Goal: Task Accomplishment & Management: Complete application form

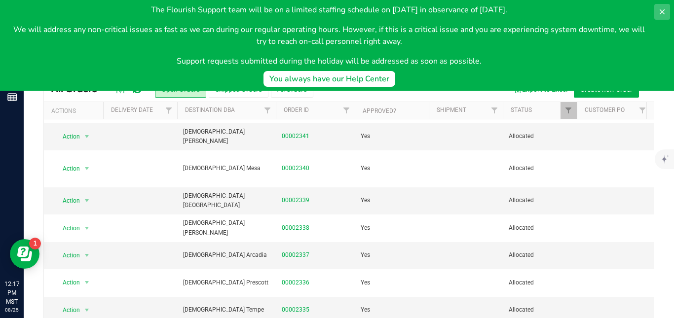
click at [662, 13] on icon at bounding box center [662, 12] width 8 height 8
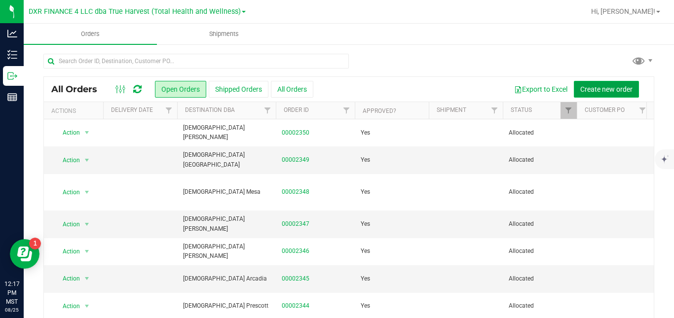
click at [589, 89] on span "Create new order" at bounding box center [606, 89] width 52 height 8
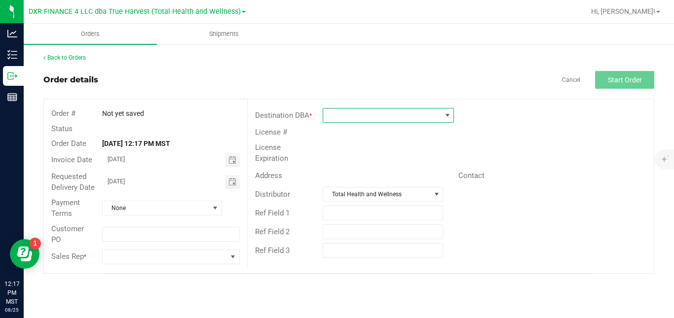
click at [403, 114] on span at bounding box center [382, 116] width 118 height 14
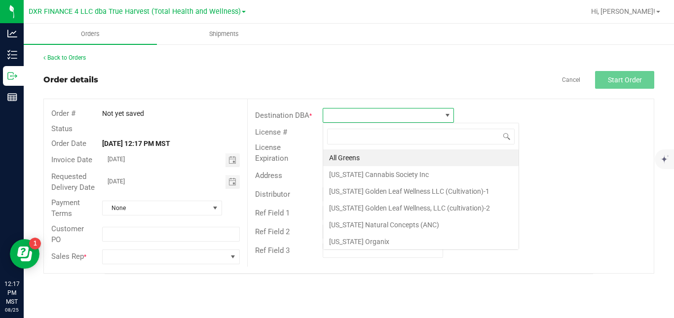
scroll to position [15, 131]
type input "bot"
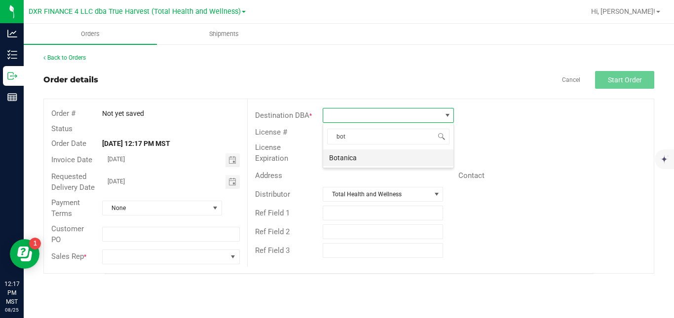
click at [372, 161] on li "Botanica" at bounding box center [388, 158] width 130 height 17
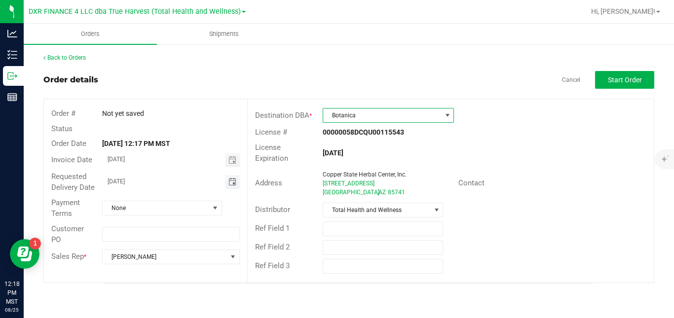
click at [230, 182] on span "Toggle calendar" at bounding box center [233, 182] width 8 height 8
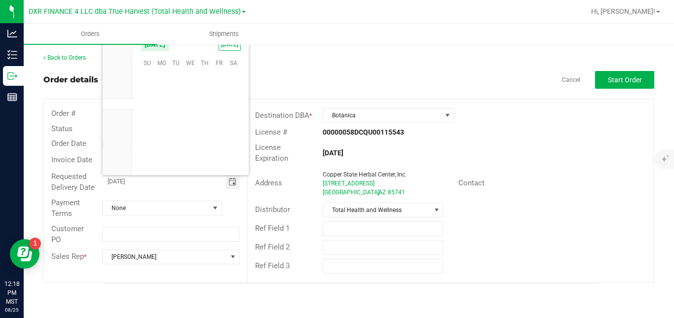
scroll to position [159965, 0]
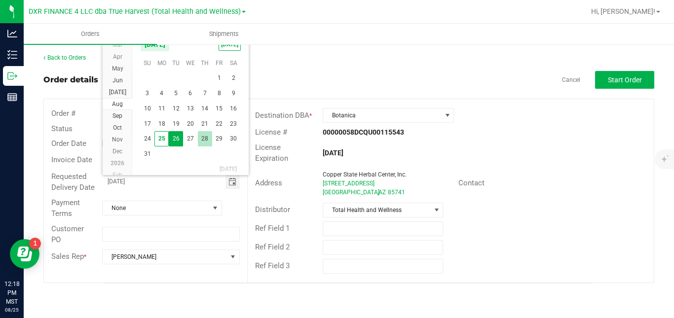
click at [206, 138] on span "28" at bounding box center [205, 138] width 14 height 15
type input "[DATE]"
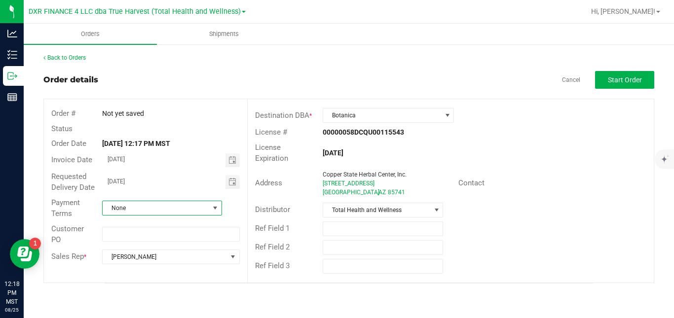
click at [178, 212] on span "None" at bounding box center [156, 208] width 107 height 14
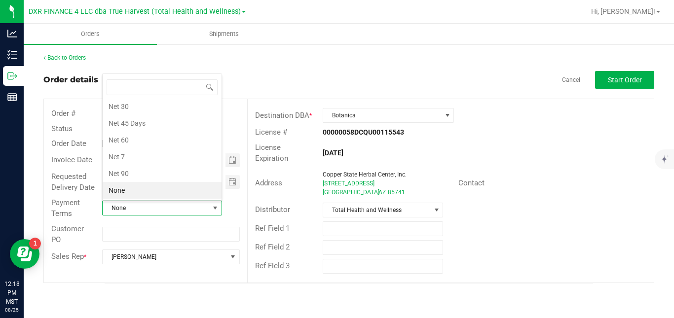
scroll to position [15, 118]
drag, startPoint x: 183, startPoint y: 101, endPoint x: 162, endPoint y: 107, distance: 21.9
click at [162, 107] on li "Net 30" at bounding box center [162, 106] width 119 height 17
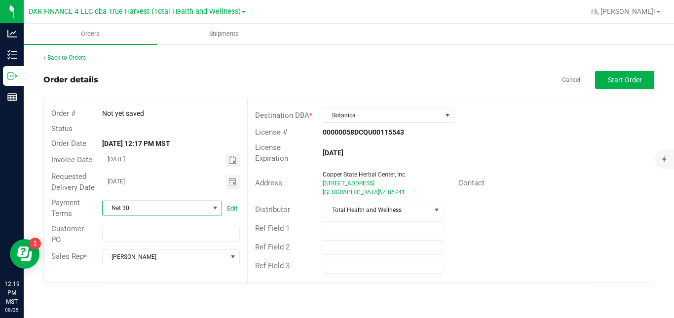
click at [159, 209] on span "Net 30" at bounding box center [156, 208] width 107 height 14
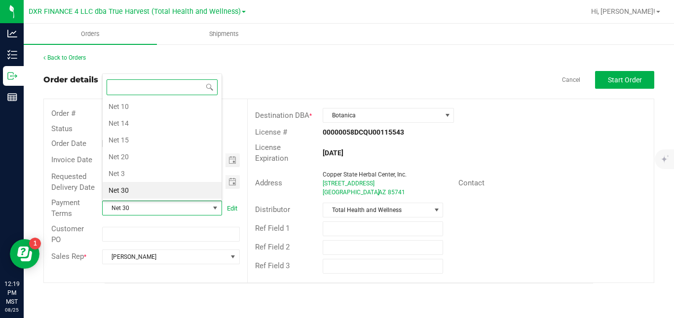
scroll to position [0, 0]
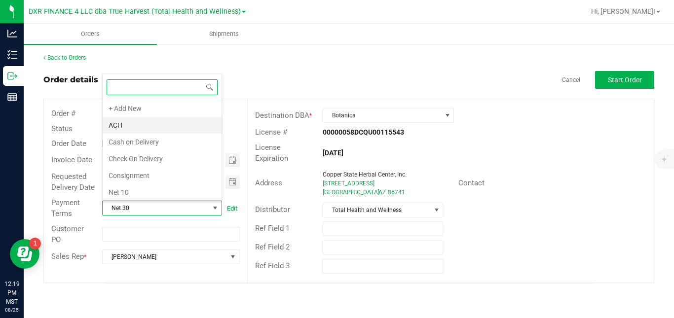
click at [176, 128] on li "ACH" at bounding box center [162, 125] width 119 height 17
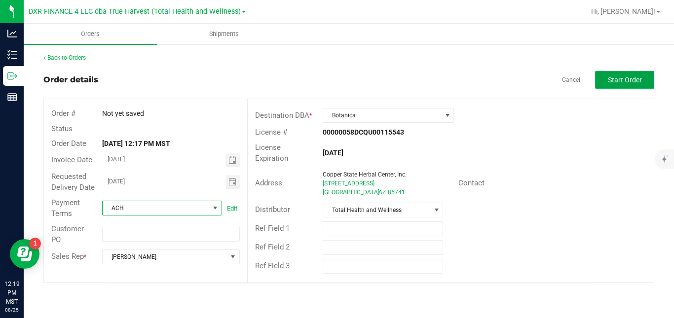
click at [619, 82] on span "Start Order" at bounding box center [625, 80] width 34 height 8
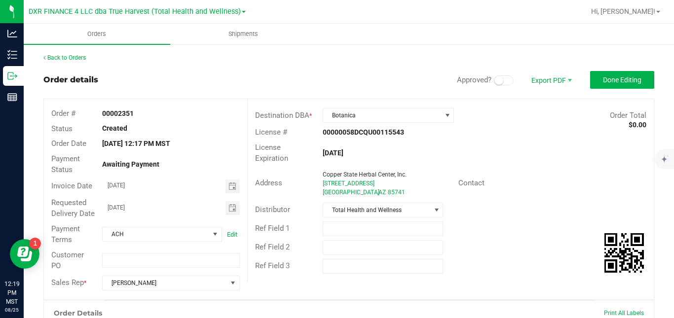
scroll to position [257, 0]
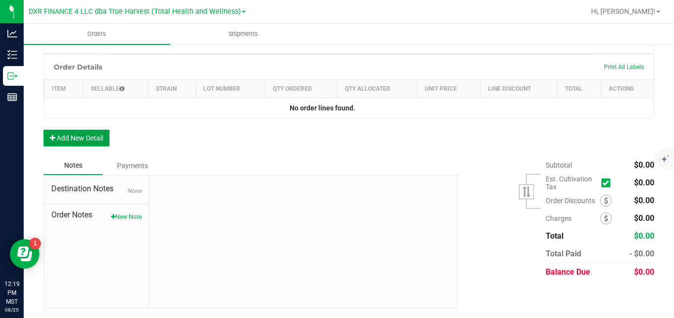
click at [101, 138] on button "Add New Detail" at bounding box center [76, 138] width 66 height 17
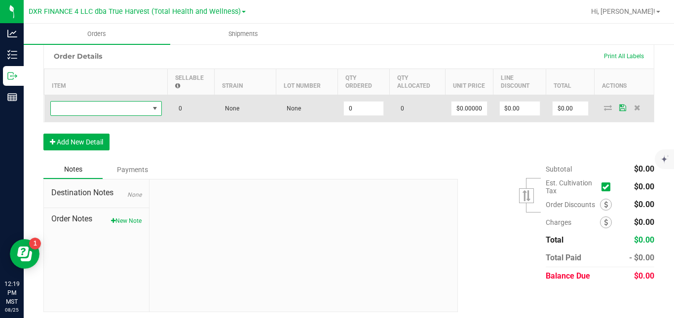
click at [124, 115] on span "NO DATA FOUND" at bounding box center [100, 109] width 98 height 14
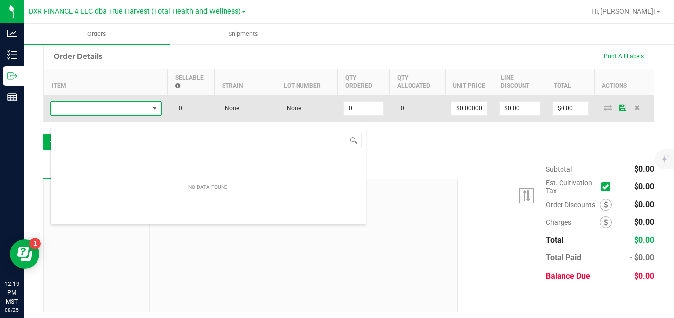
scroll to position [15, 112]
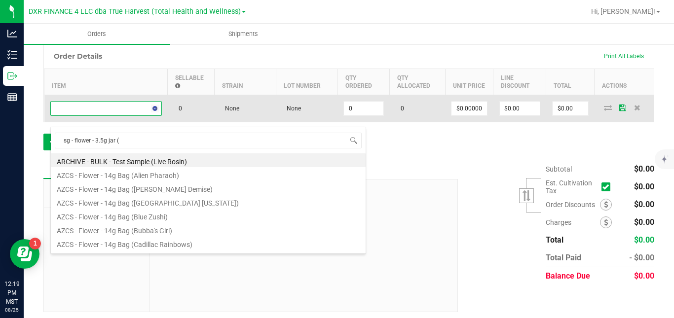
type input "sg - flower - 3.5g jar (p"
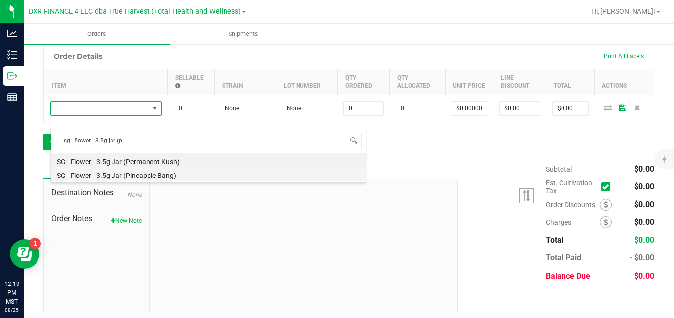
click at [128, 176] on li "SG - Flower - 3.5g Jar (Pineapple Bang)" at bounding box center [208, 174] width 315 height 14
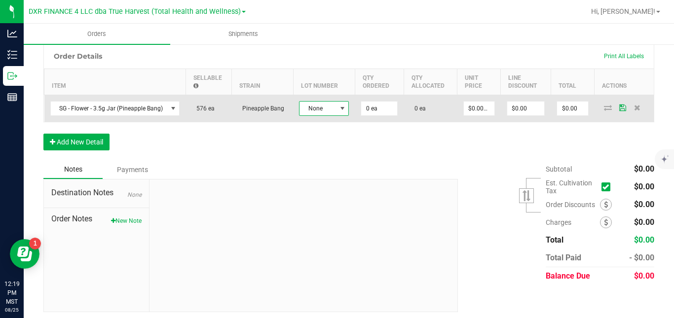
click at [311, 115] on span "None" at bounding box center [318, 109] width 37 height 14
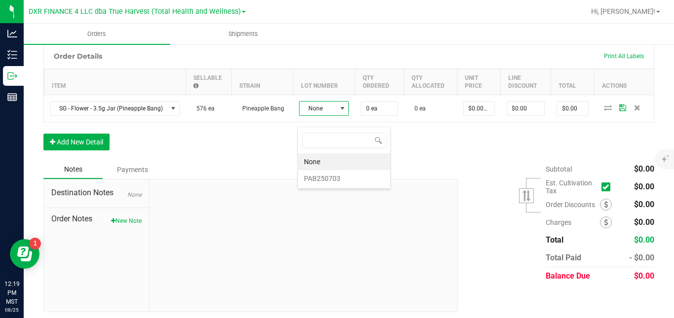
scroll to position [15, 50]
click at [312, 181] on li "PAB250703" at bounding box center [344, 178] width 92 height 17
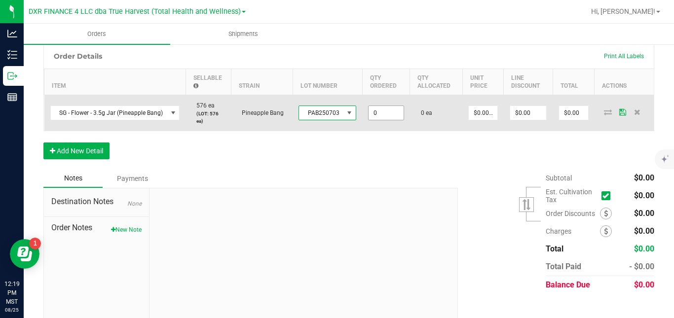
click at [380, 120] on input "0" at bounding box center [386, 113] width 35 height 14
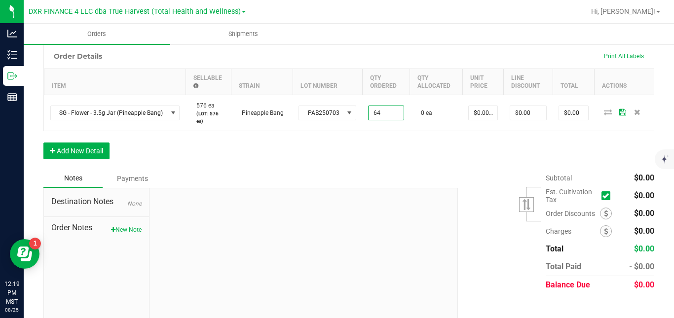
type input "64 ea"
click at [451, 156] on div "Order Details Print All Labels Item Sellable Strain Lot Number Qty Ordered Qty …" at bounding box center [348, 106] width 611 height 126
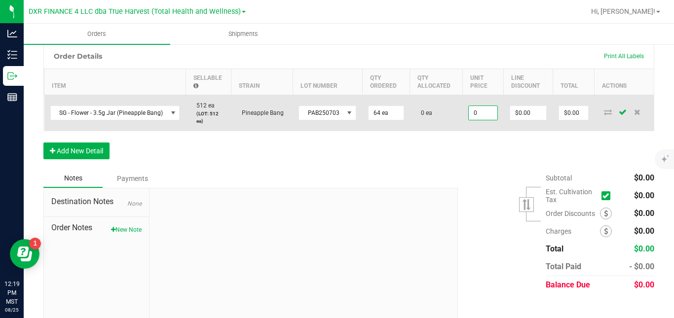
click at [481, 120] on input "0" at bounding box center [483, 113] width 29 height 14
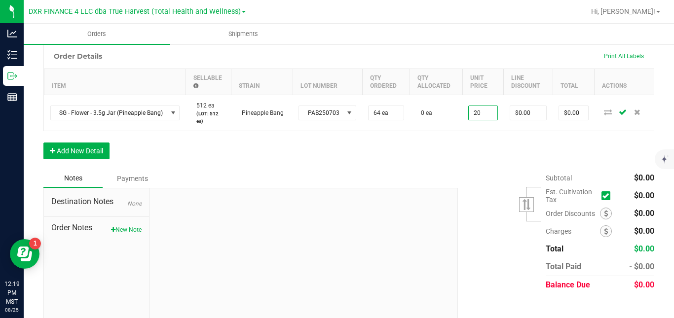
type input "$20.00000"
type input "$1,280.00"
click at [463, 162] on div "Order Details Print All Labels Item Sellable Strain Lot Number Qty Ordered Qty …" at bounding box center [348, 106] width 611 height 126
click at [109, 159] on button "Add New Detail" at bounding box center [76, 151] width 66 height 17
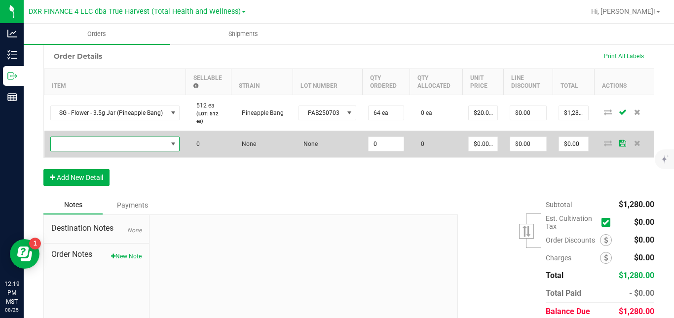
click at [117, 151] on span "NO DATA FOUND" at bounding box center [109, 144] width 116 height 14
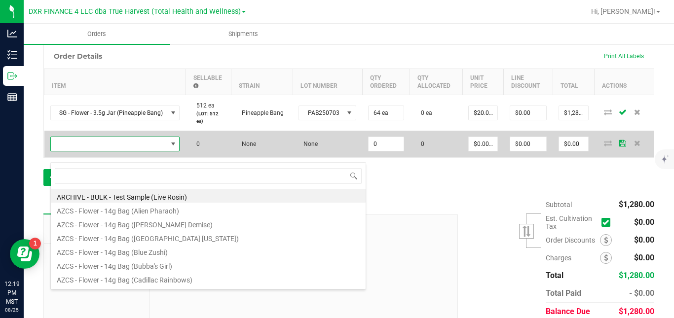
scroll to position [15, 128]
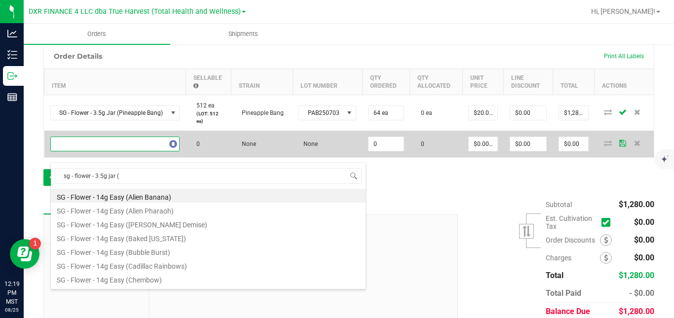
type input "sg - flower - 3.5g jar (f"
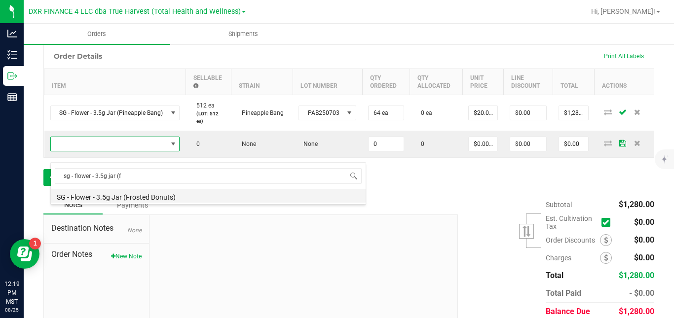
click at [125, 197] on li "SG - Flower - 3.5g Jar (Frosted Donuts)" at bounding box center [208, 196] width 315 height 14
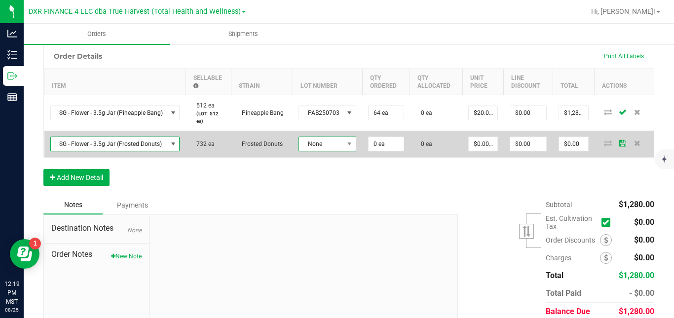
click at [311, 151] on span "None" at bounding box center [321, 144] width 44 height 14
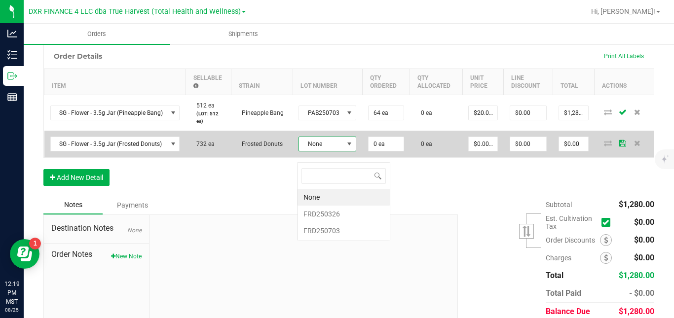
scroll to position [15, 57]
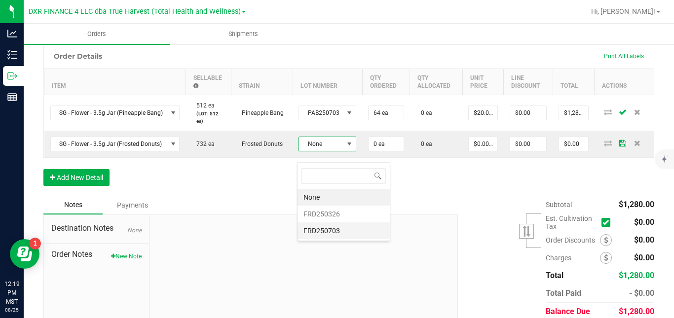
click at [316, 230] on li "FRD250703" at bounding box center [344, 231] width 92 height 17
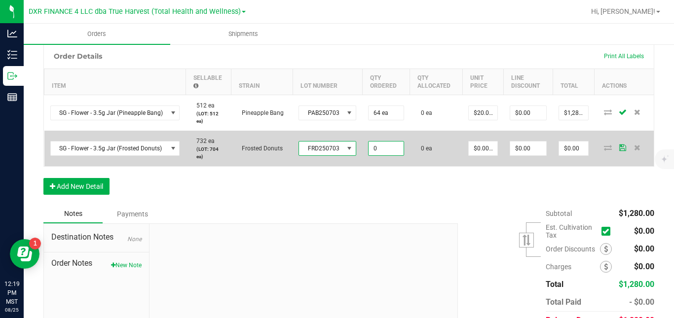
click at [374, 153] on input "0" at bounding box center [386, 149] width 35 height 14
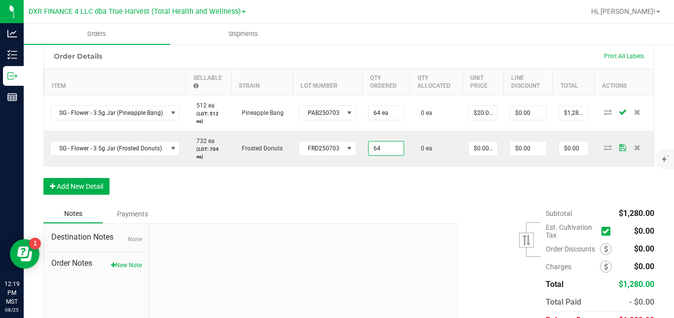
type input "64 ea"
click at [439, 184] on div "Order Details Print All Labels Item Sellable Strain Lot Number Qty Ordered Qty …" at bounding box center [348, 123] width 611 height 161
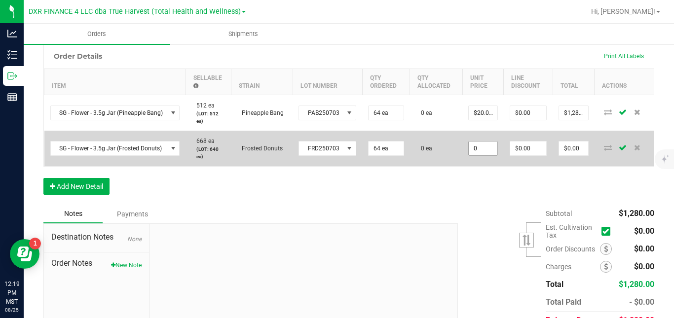
click at [480, 155] on input "0" at bounding box center [483, 149] width 29 height 14
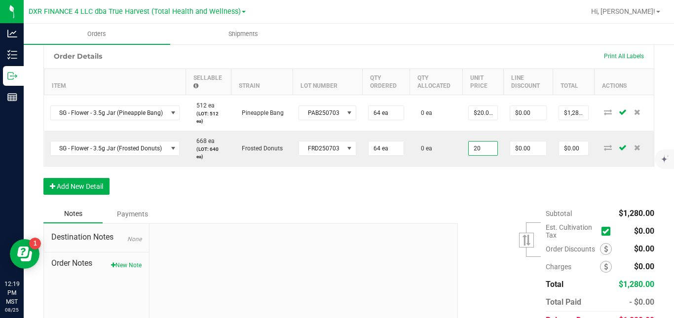
type input "$20.00000"
type input "$1,280.00"
click at [458, 192] on div "Order Details Print All Labels Item Sellable Strain Lot Number Qty Ordered Qty …" at bounding box center [348, 123] width 611 height 161
click at [88, 195] on button "Add New Detail" at bounding box center [76, 186] width 66 height 17
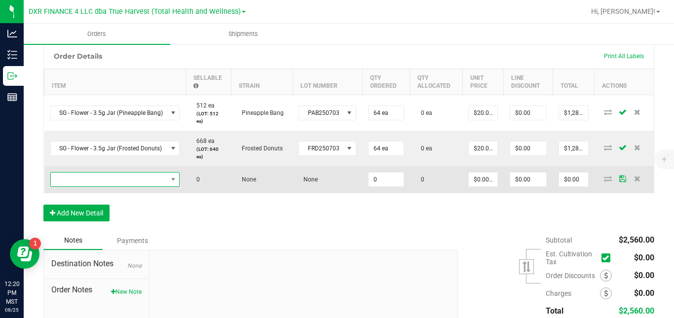
click at [96, 187] on span "NO DATA FOUND" at bounding box center [109, 180] width 116 height 14
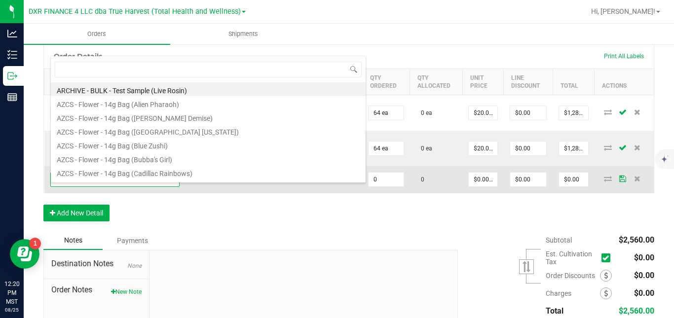
scroll to position [15, 128]
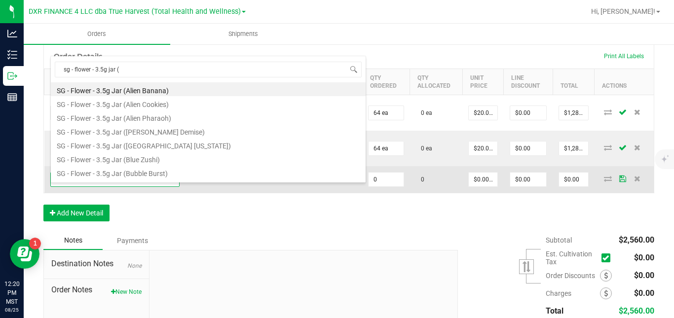
type input "sg - flower - 3.5g jar (a"
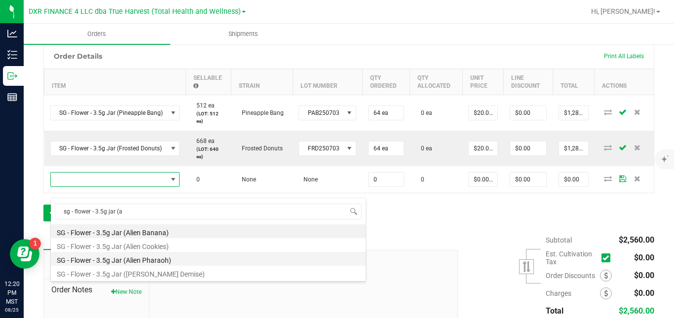
click at [114, 256] on li "SG - Flower - 3.5g Jar (Alien Pharaoh)" at bounding box center [208, 259] width 315 height 14
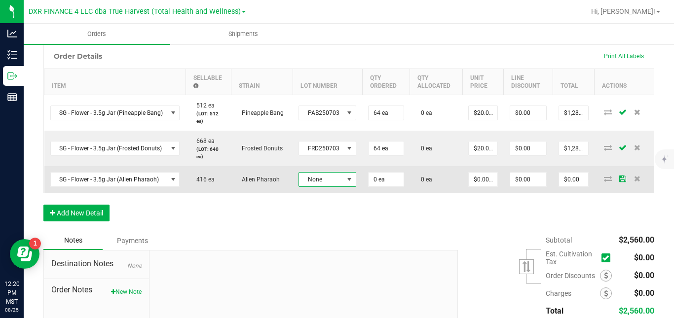
click at [319, 187] on span "None" at bounding box center [321, 180] width 44 height 14
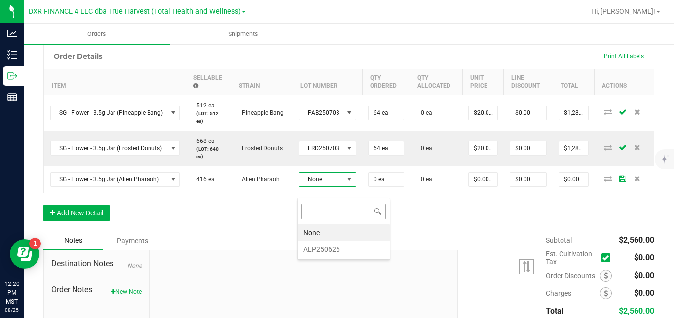
scroll to position [15, 57]
click at [316, 250] on li "ALP250626" at bounding box center [344, 249] width 92 height 17
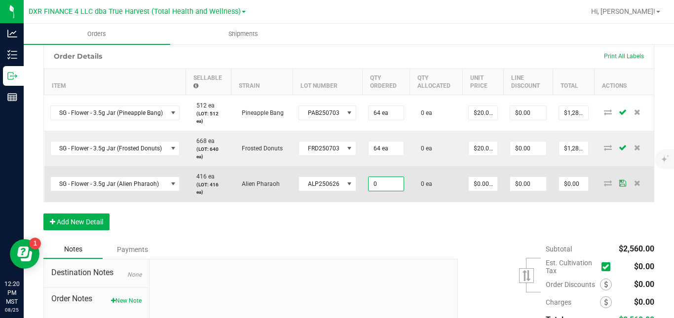
click at [375, 191] on input "0" at bounding box center [386, 184] width 35 height 14
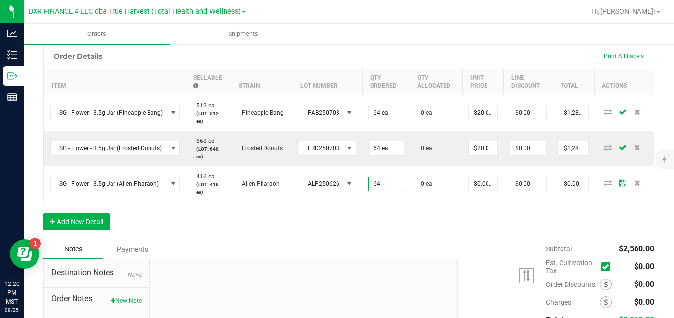
type input "64 ea"
click at [442, 219] on div "Order Details Print All Labels Item Sellable Strain Lot Number Qty Ordered Qty …" at bounding box center [348, 141] width 611 height 197
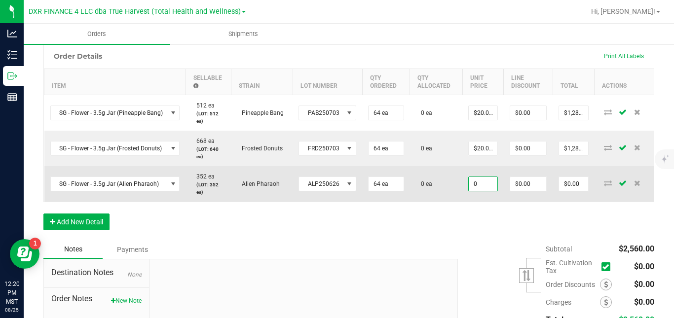
click at [483, 191] on input "0" at bounding box center [483, 184] width 29 height 14
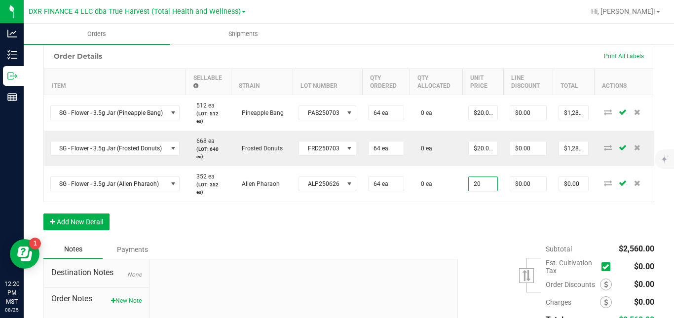
type input "$20.00000"
type input "$1,280.00"
click at [474, 235] on div "Order Details Print All Labels Item Sellable Strain Lot Number Qty Ordered Qty …" at bounding box center [348, 141] width 611 height 197
click at [101, 230] on button "Add New Detail" at bounding box center [76, 222] width 66 height 17
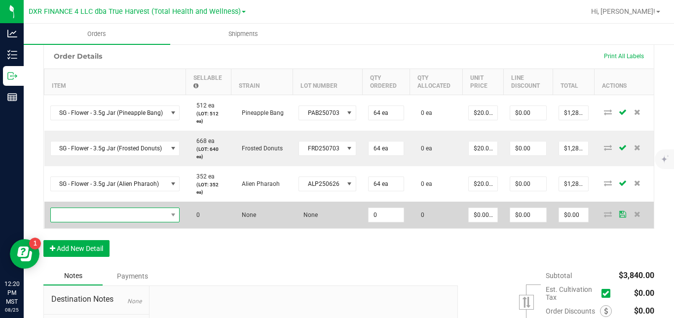
click at [116, 222] on span "NO DATA FOUND" at bounding box center [109, 215] width 116 height 14
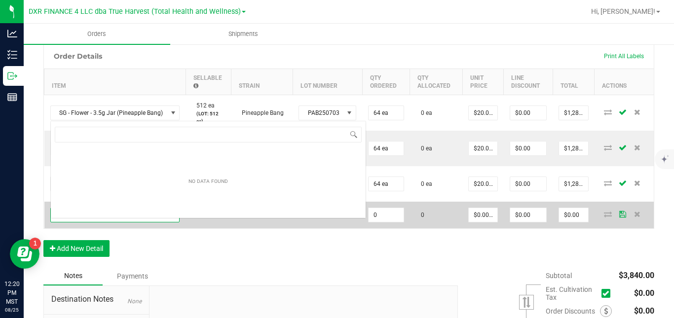
scroll to position [0, 0]
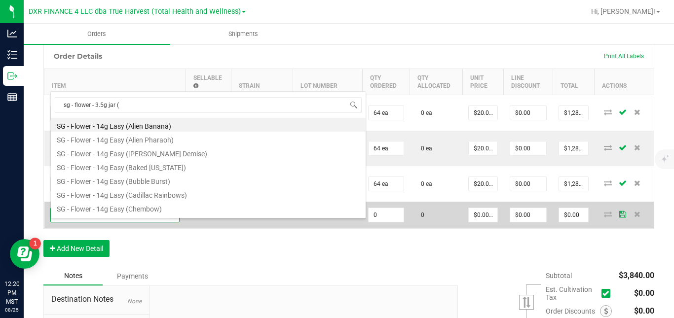
type input "sg - flower - 3.5g jar (c"
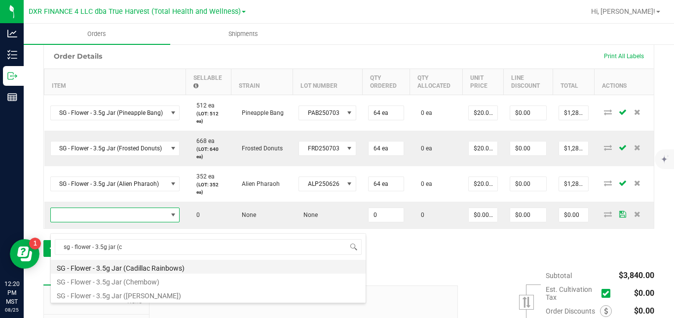
click at [122, 270] on li "SG - Flower - 3.5g Jar (Cadillac Rainbows)" at bounding box center [208, 267] width 315 height 14
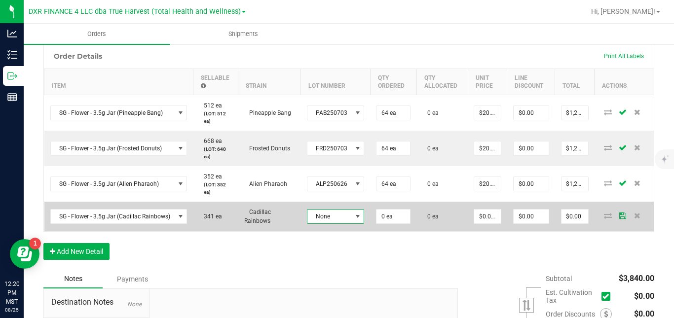
click at [325, 224] on span "None" at bounding box center [329, 217] width 44 height 14
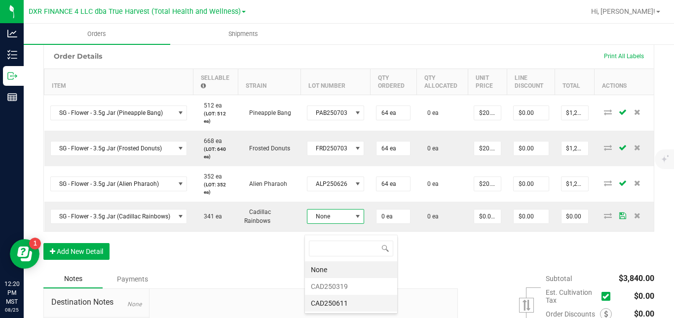
click at [328, 305] on li "CAD250611" at bounding box center [351, 303] width 92 height 17
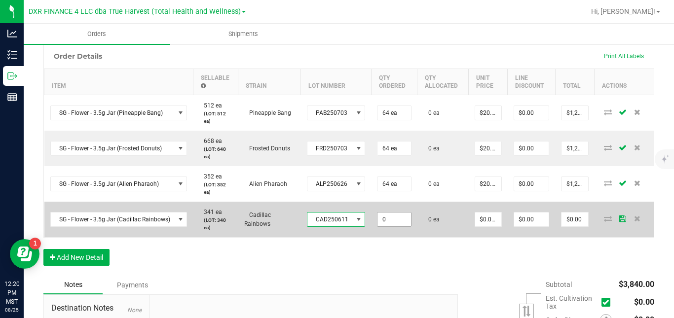
click at [391, 227] on input "0" at bounding box center [394, 220] width 33 height 14
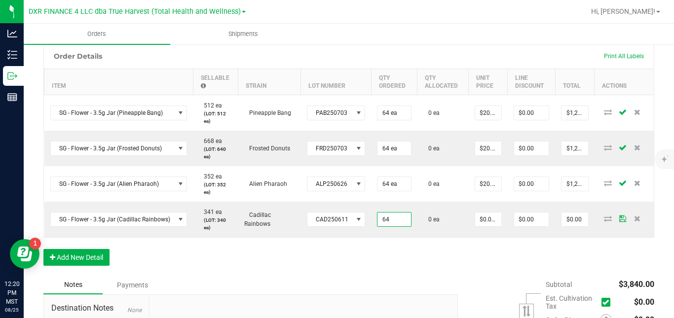
type input "64 ea"
click at [442, 251] on div "Order Details Print All Labels Item Sellable Strain Lot Number Qty Ordered Qty …" at bounding box center [348, 159] width 611 height 232
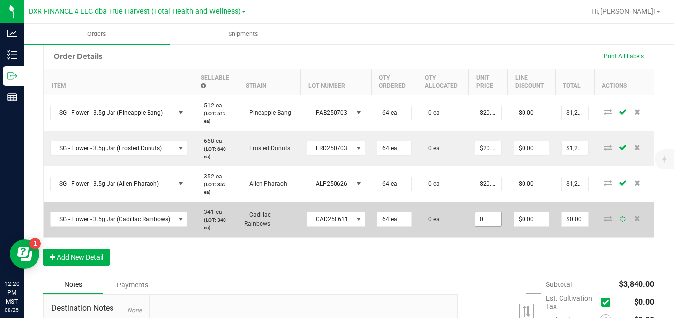
click at [484, 227] on input "0" at bounding box center [488, 220] width 26 height 14
type input "20"
click at [492, 227] on input "0" at bounding box center [488, 220] width 26 height 14
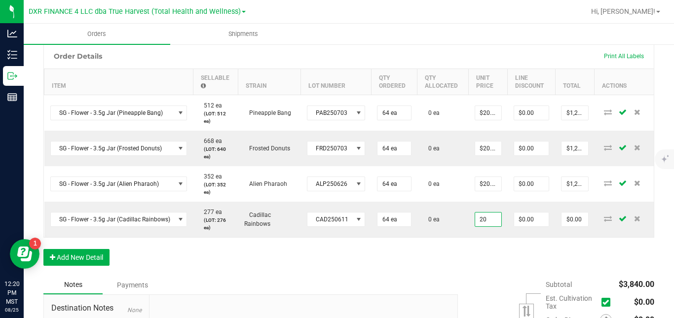
type input "$20.00000"
type input "$1,280.00"
click at [490, 254] on div "Order Details Print All Labels Item Sellable Strain Lot Number Qty Ordered Qty …" at bounding box center [348, 159] width 611 height 232
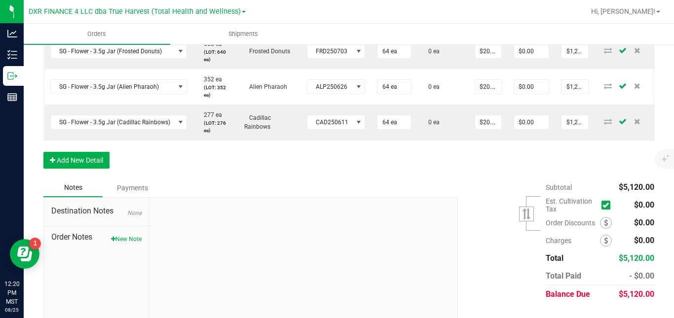
scroll to position [363, 0]
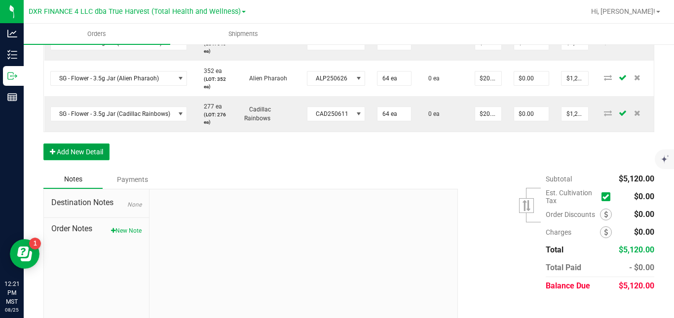
click at [91, 160] on button "Add New Detail" at bounding box center [76, 152] width 66 height 17
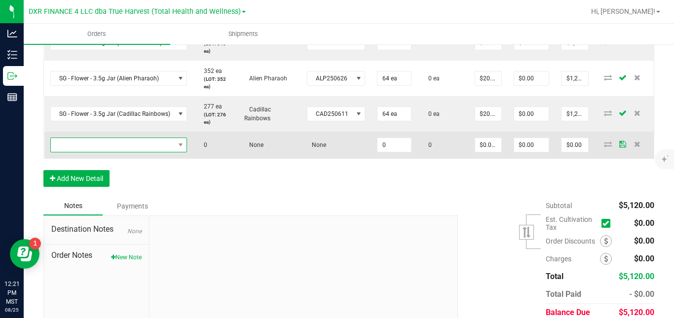
click at [104, 152] on span "NO DATA FOUND" at bounding box center [113, 145] width 124 height 14
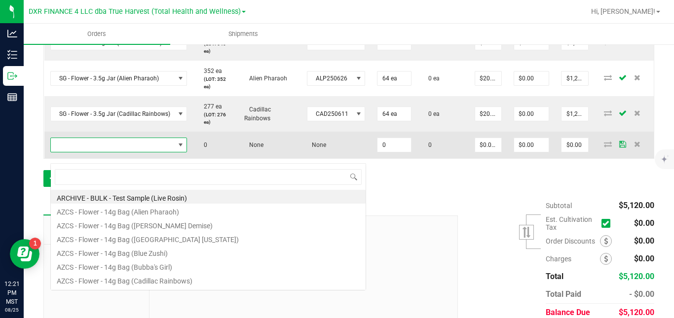
scroll to position [15, 136]
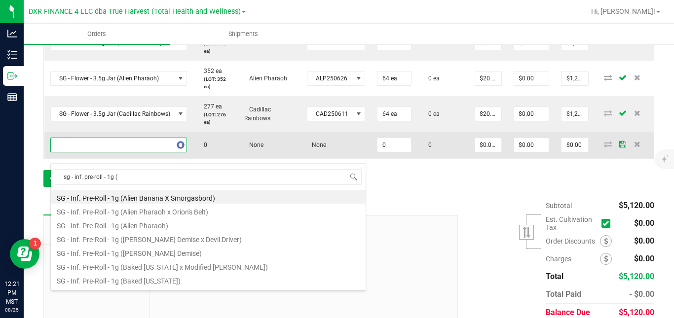
type input "sg - inf. pre-roll - 1g (g"
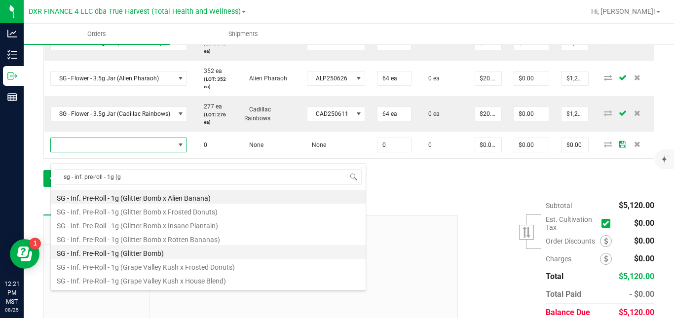
click at [136, 253] on li "SG - Inf. Pre-Roll - 1g (Glitter Bomb)" at bounding box center [208, 252] width 315 height 14
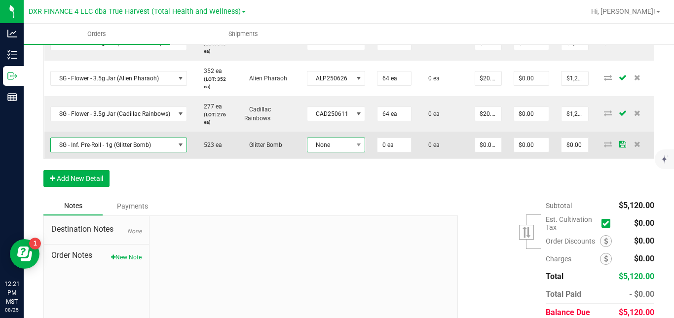
click at [316, 153] on span "None" at bounding box center [336, 145] width 59 height 15
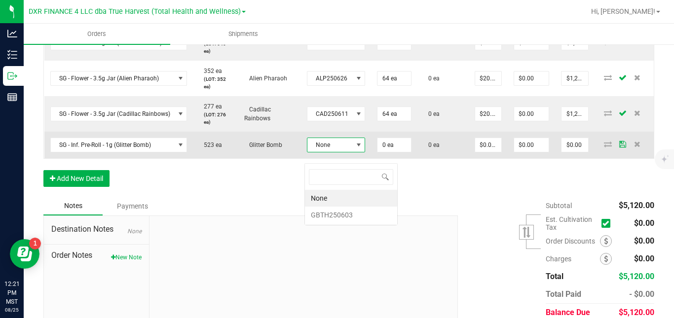
scroll to position [15, 57]
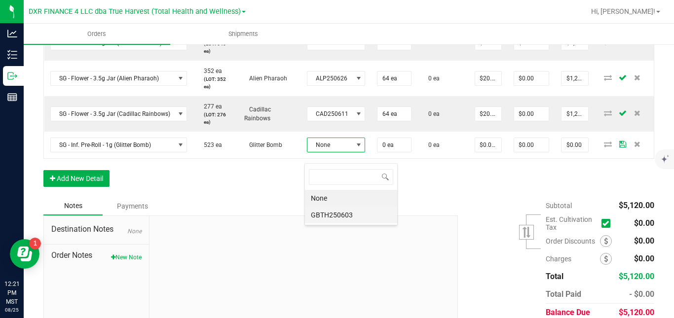
click at [316, 214] on li "GBTH250603" at bounding box center [351, 215] width 92 height 17
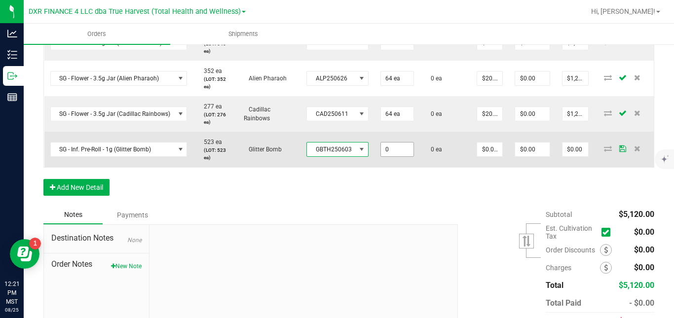
click at [396, 156] on input "0" at bounding box center [397, 150] width 33 height 14
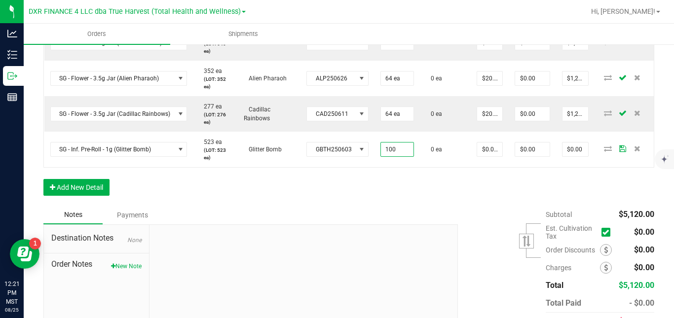
type input "100 ea"
click at [445, 191] on div "Order Details Print All Labels Item Sellable Strain Lot Number Qty Ordered Qty …" at bounding box center [348, 72] width 611 height 268
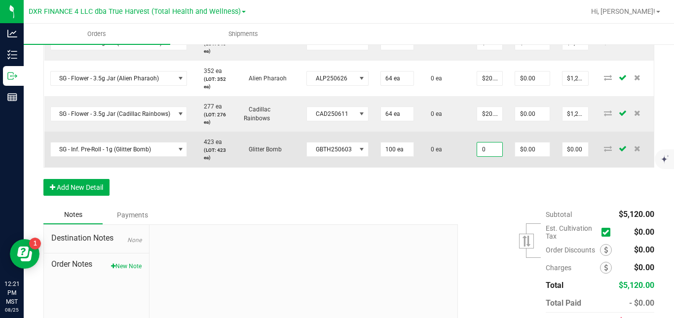
click at [489, 156] on input "0" at bounding box center [489, 150] width 25 height 14
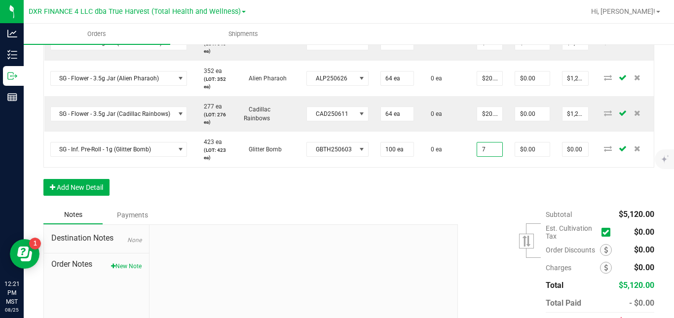
type input "$7.00000"
type input "$700.00"
click at [486, 206] on div "Order Details Print All Labels Item Sellable Strain Lot Number Qty Ordered Qty …" at bounding box center [348, 72] width 611 height 268
click at [104, 195] on button "Add New Detail" at bounding box center [76, 187] width 66 height 17
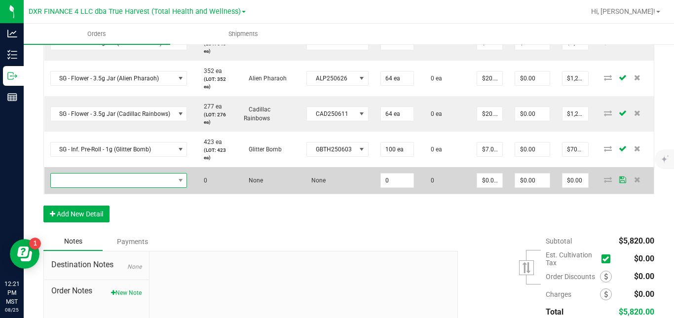
click at [119, 186] on span "NO DATA FOUND" at bounding box center [113, 181] width 124 height 14
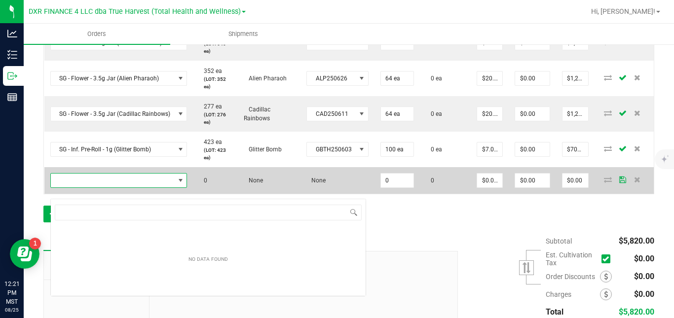
scroll to position [15, 136]
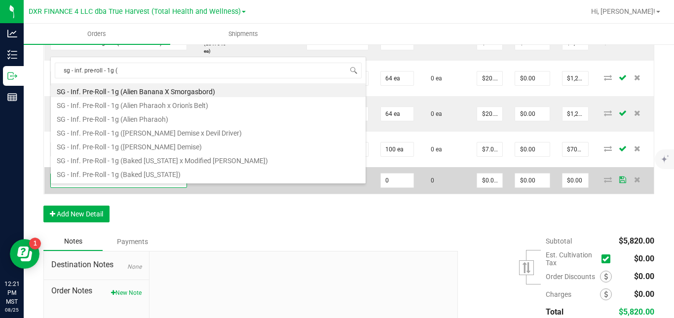
type input "sg - inf. pre-roll - 1g (c"
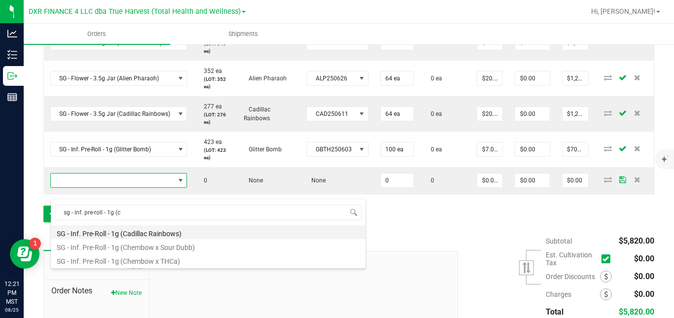
click at [123, 232] on li "SG - Inf. Pre-Roll - 1g (Cadillac Rainbows)" at bounding box center [208, 233] width 315 height 14
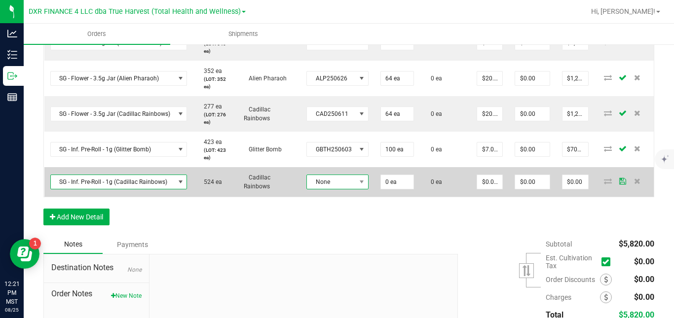
click at [313, 189] on span "None" at bounding box center [331, 182] width 49 height 14
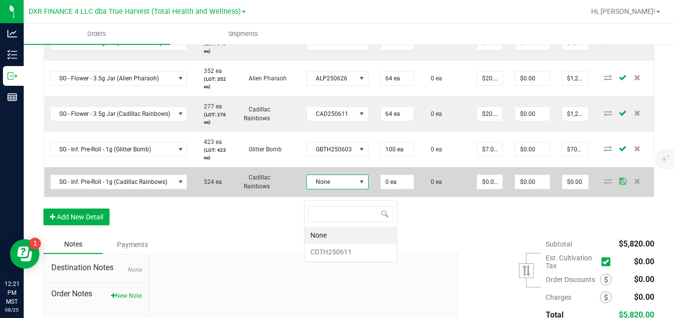
scroll to position [15, 62]
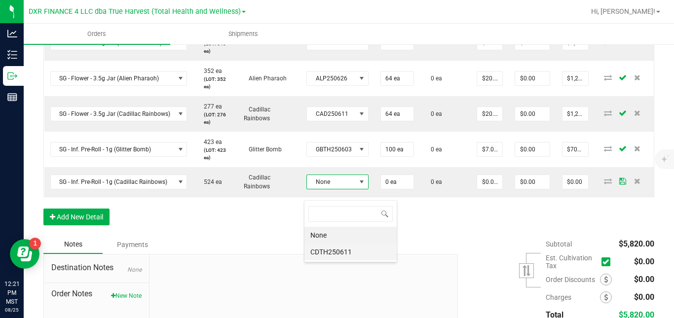
click at [325, 255] on li "CDTH250611" at bounding box center [351, 252] width 92 height 17
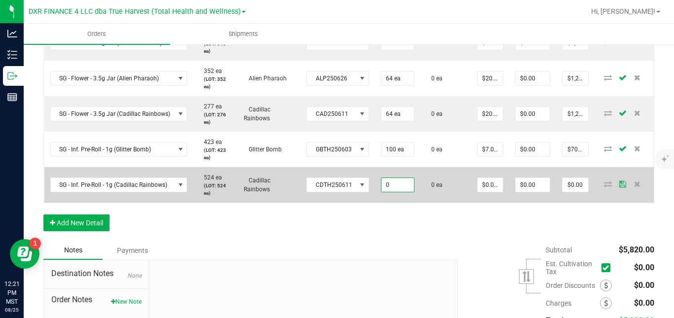
click at [396, 191] on input "0" at bounding box center [398, 185] width 33 height 14
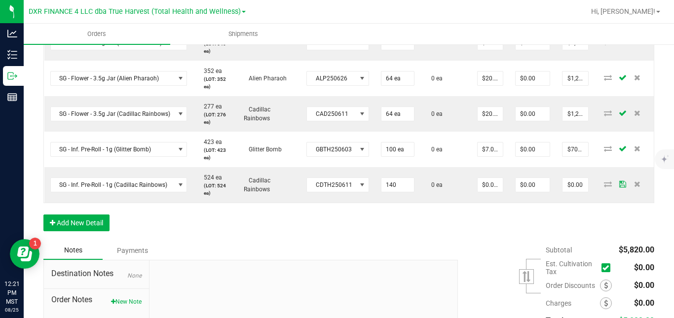
type input "140 ea"
click at [428, 224] on div "Order Details Print All Labels Item Sellable Strain Lot Number Qty Ordered Qty …" at bounding box center [348, 90] width 611 height 304
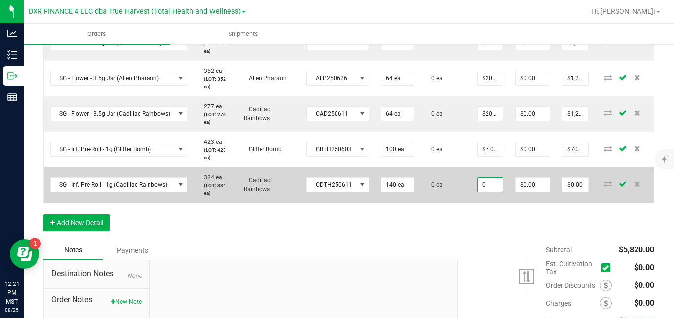
click at [486, 192] on input "0" at bounding box center [490, 185] width 25 height 14
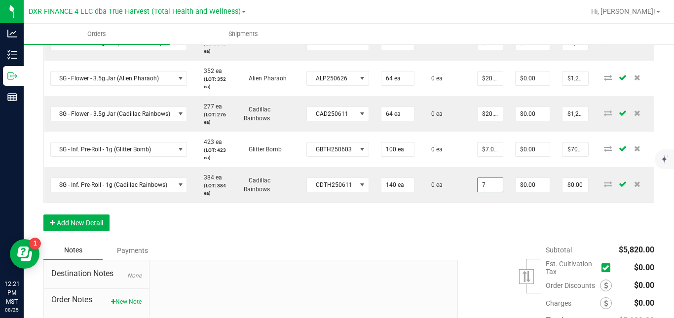
type input "$7.00000"
type input "$980.00"
click at [483, 225] on div "Order Details Print All Labels Item Sellable Strain Lot Number Qty Ordered Qty …" at bounding box center [348, 90] width 611 height 304
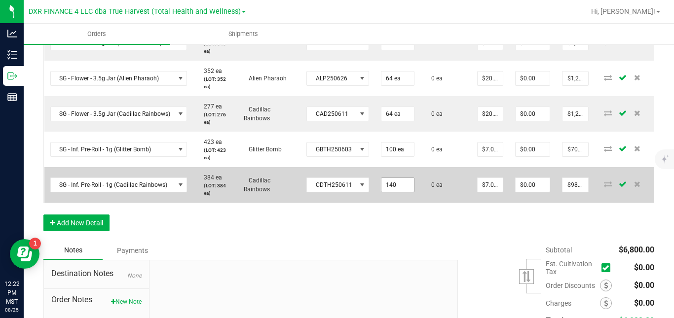
click at [401, 192] on input "140" at bounding box center [398, 185] width 33 height 14
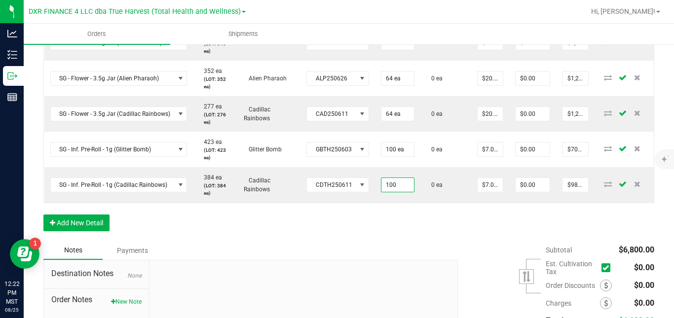
type input "100 ea"
type input "$700.00"
click at [401, 224] on div "Order Details Print All Labels Item Sellable Strain Lot Number Qty Ordered Qty …" at bounding box center [348, 90] width 611 height 304
click at [98, 231] on button "Add New Detail" at bounding box center [76, 223] width 66 height 17
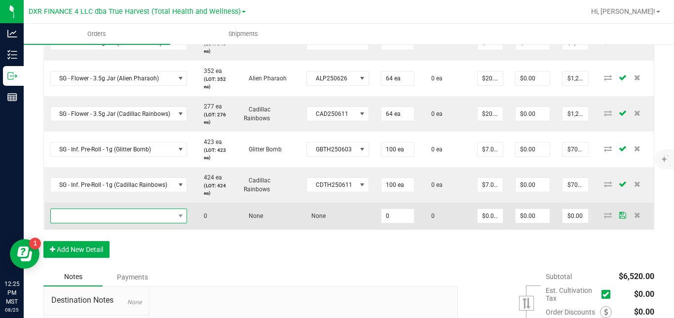
click at [115, 223] on span "NO DATA FOUND" at bounding box center [113, 216] width 124 height 14
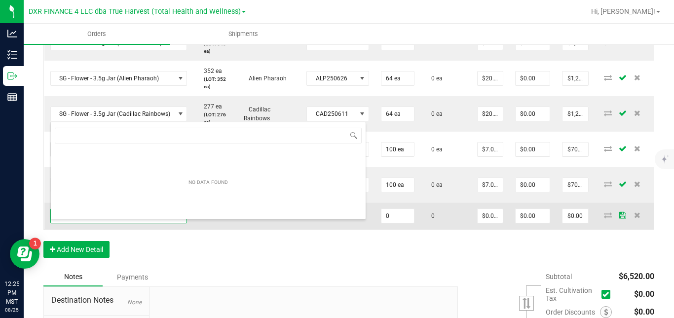
scroll to position [15, 136]
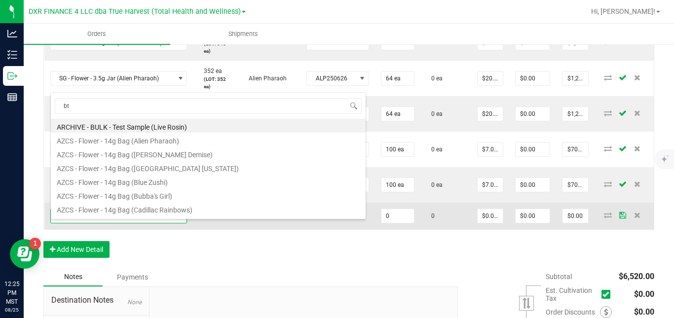
type input "btq"
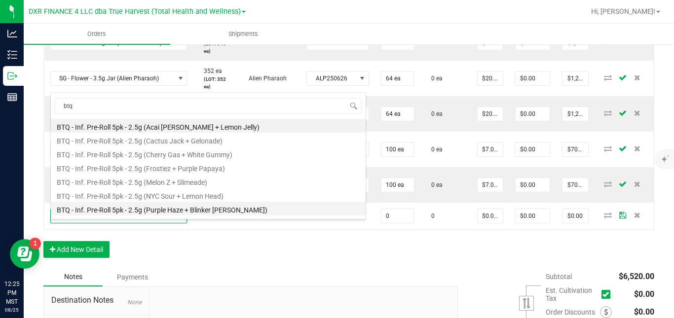
click at [164, 209] on li "BTQ - Inf. Pre-Roll 5pk - 2.5g (Purple Haze + Blinker [PERSON_NAME])" at bounding box center [208, 209] width 315 height 14
type input "0 ea"
type input "$22.50000"
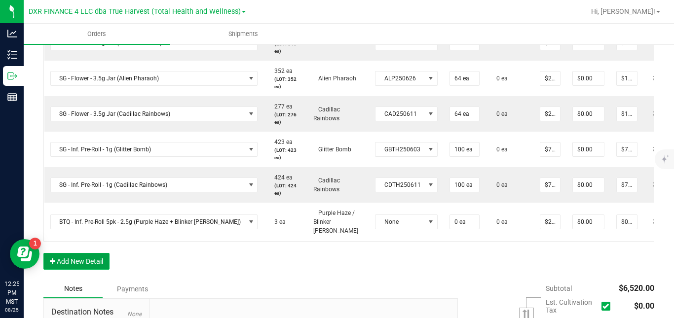
click at [95, 270] on button "Add New Detail" at bounding box center [76, 261] width 66 height 17
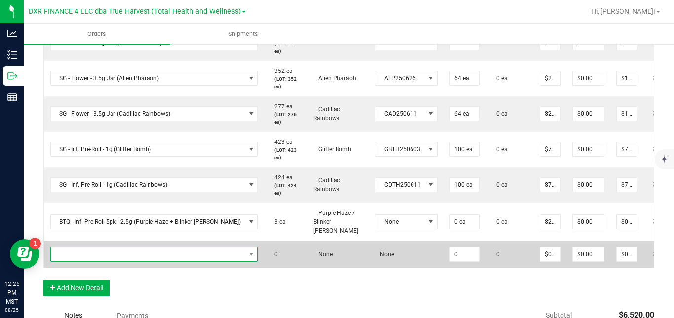
click at [114, 258] on span "NO DATA FOUND" at bounding box center [148, 255] width 194 height 14
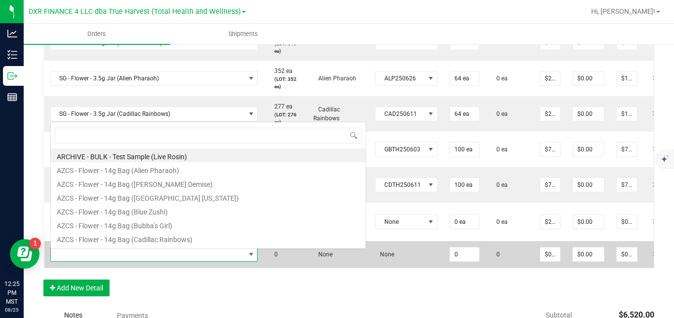
scroll to position [15, 176]
type input "btq"
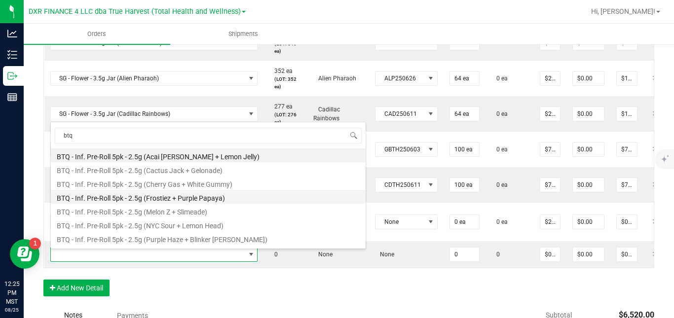
click at [162, 199] on li "BTQ - Inf. Pre-Roll 5pk - 2.5g (Frostiez + Purple Papaya)" at bounding box center [208, 197] width 315 height 14
type input "0 ea"
type input "$22.50000"
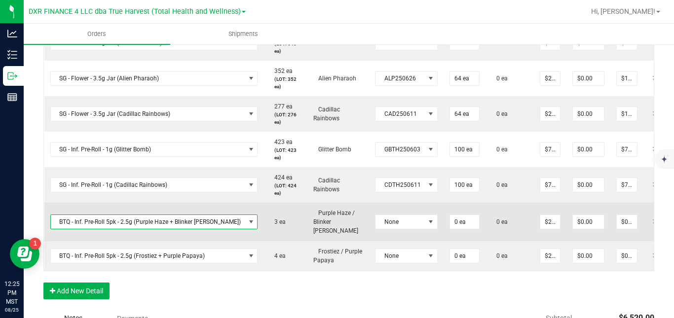
click at [171, 229] on span "BTQ - Inf. Pre-Roll 5pk - 2.5g (Purple Haze + Blinker [PERSON_NAME])" at bounding box center [148, 222] width 194 height 14
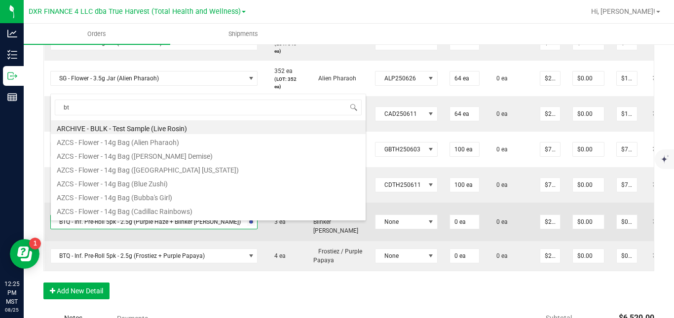
type input "btq"
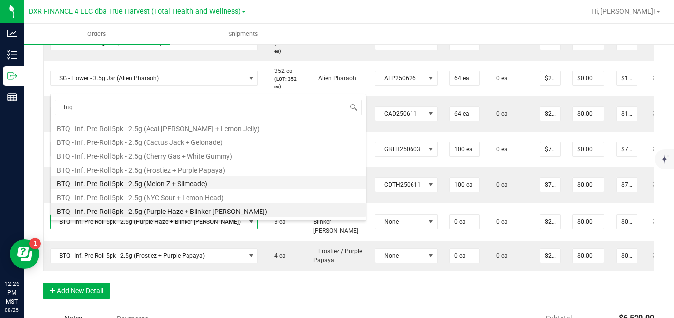
click at [241, 188] on li "BTQ - Inf. Pre-Roll 5pk - 2.5g (Melon Z + Slimeade)" at bounding box center [208, 183] width 315 height 14
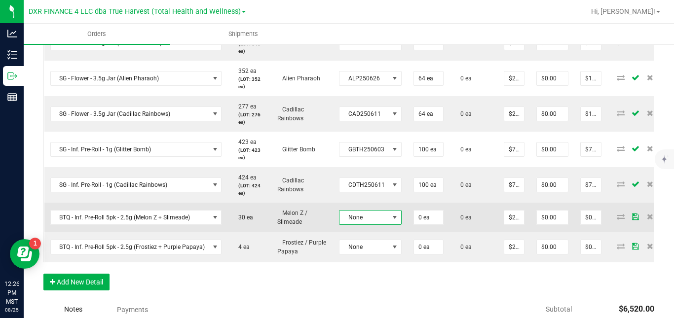
click at [353, 225] on span "None" at bounding box center [364, 218] width 49 height 14
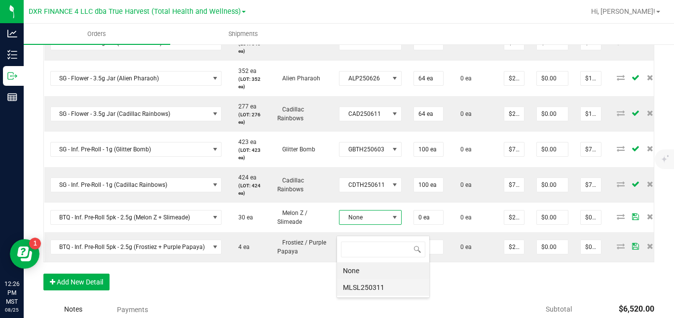
click at [361, 291] on li "MLSL250311" at bounding box center [383, 287] width 92 height 17
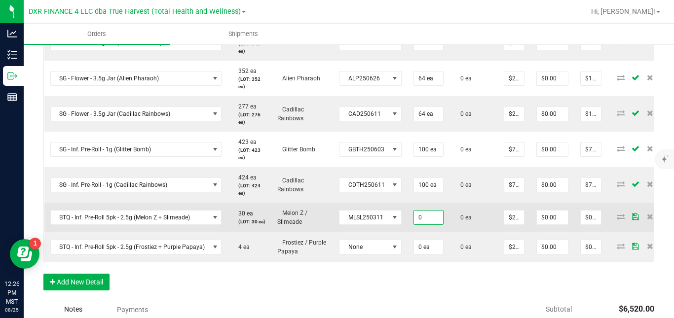
click at [421, 225] on input "0" at bounding box center [428, 218] width 29 height 14
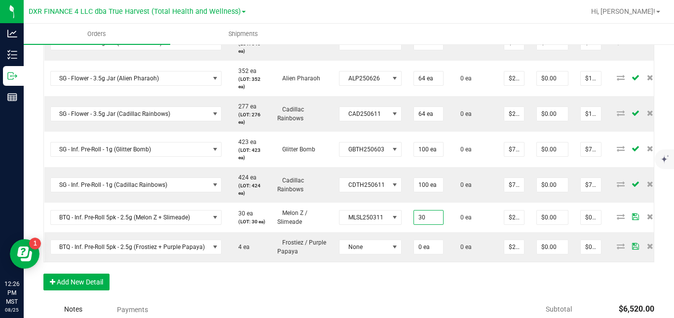
type input "30 ea"
type input "$675.00"
click at [261, 293] on div "Order Details Print All Labels Item Sellable Strain Lot Number Qty Ordered Qty …" at bounding box center [348, 119] width 611 height 363
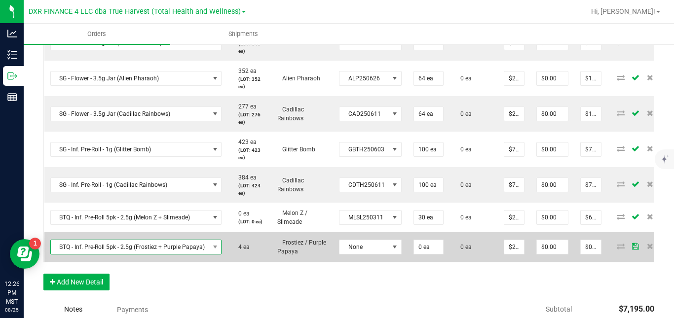
click at [192, 254] on span "BTQ - Inf. Pre-Roll 5pk - 2.5g (Frostiez + Purple Papaya)" at bounding box center [130, 247] width 158 height 14
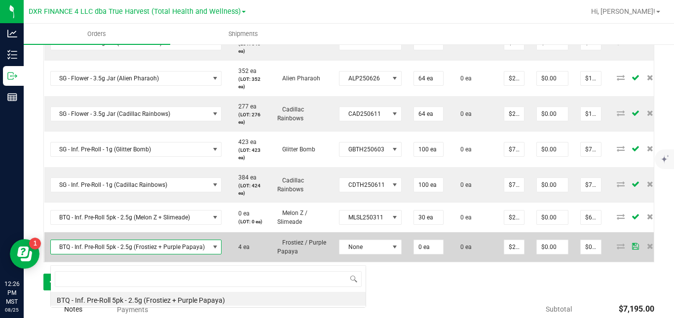
scroll to position [15, 170]
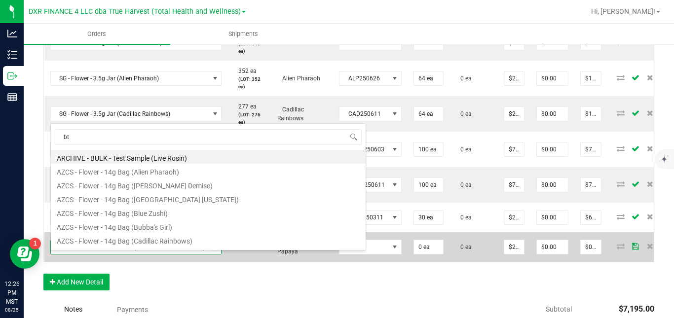
type input "btq"
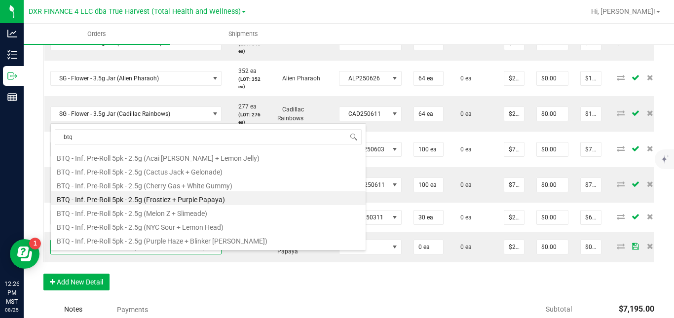
scroll to position [86, 0]
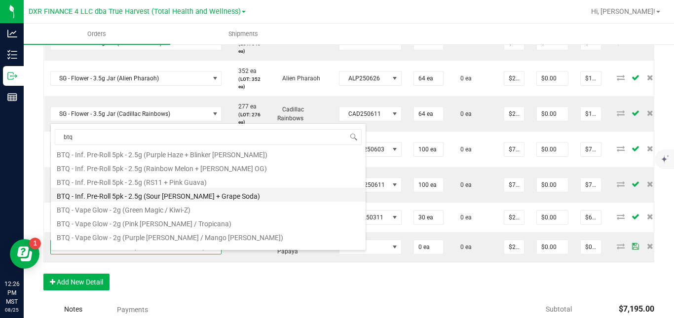
click at [271, 198] on li "BTQ - Inf. Pre-Roll 5pk - 2.5g (Sour [PERSON_NAME] + Grape Soda)" at bounding box center [208, 195] width 315 height 14
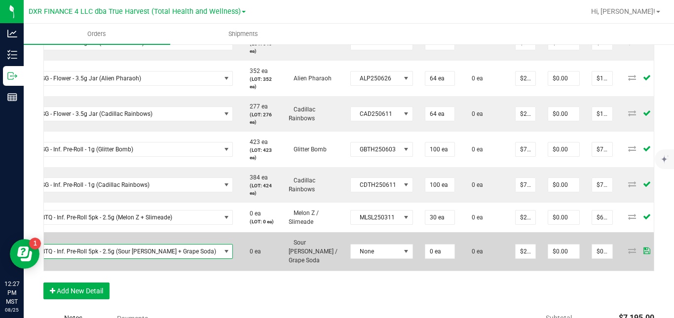
click at [658, 254] on icon at bounding box center [661, 251] width 6 height 6
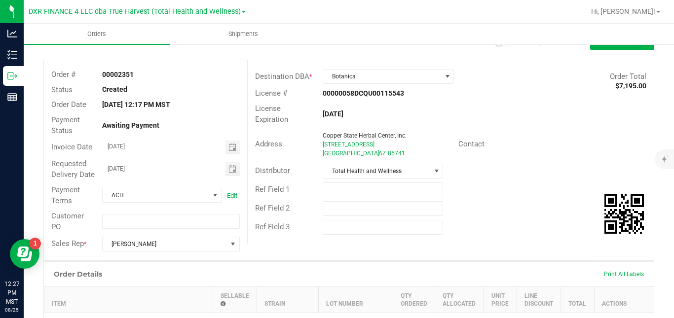
scroll to position [0, 0]
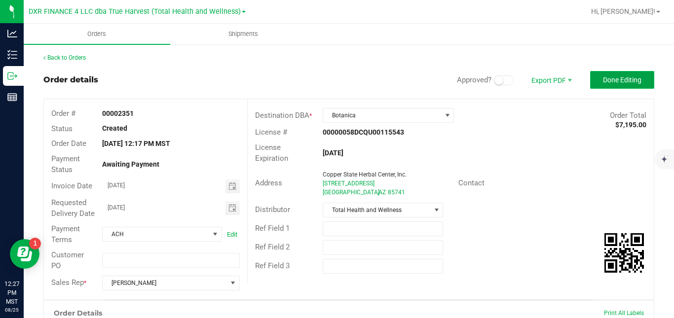
click at [614, 72] on button "Done Editing" at bounding box center [622, 80] width 64 height 18
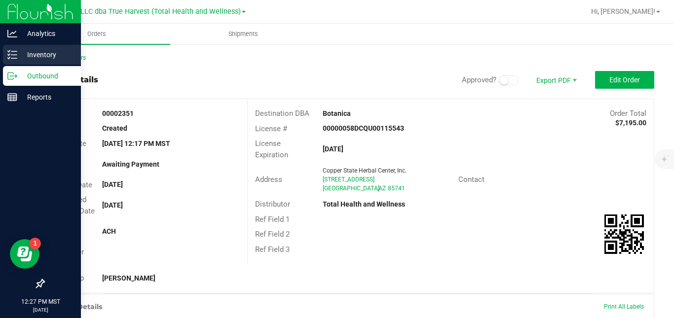
click at [12, 54] on icon at bounding box center [12, 55] width 10 height 10
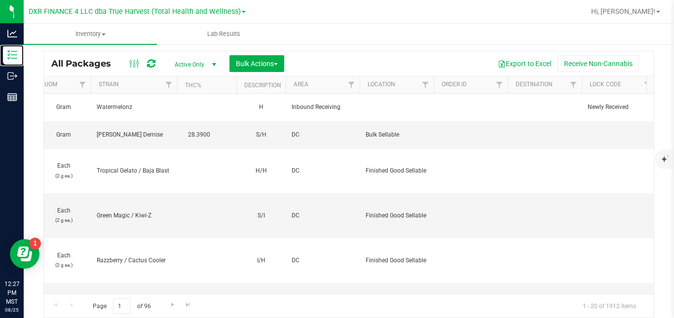
scroll to position [0, 1041]
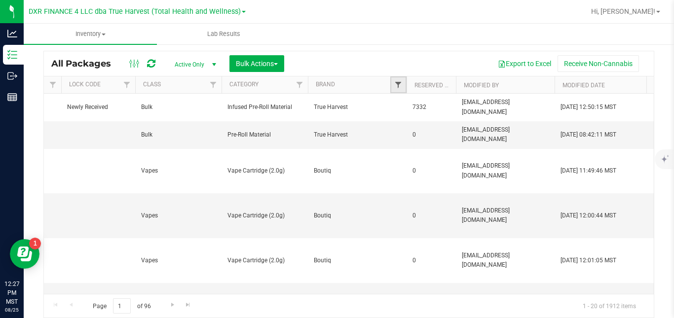
click at [398, 82] on span "Filter" at bounding box center [398, 85] width 8 height 8
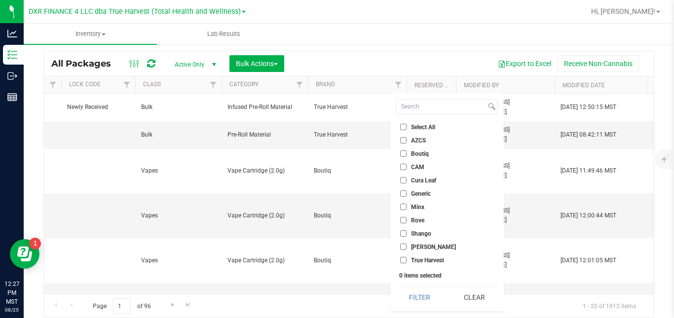
click at [424, 154] on span "Boutiq" at bounding box center [420, 154] width 18 height 6
click at [407, 154] on input "Boutiq" at bounding box center [403, 154] width 6 height 6
checkbox input "true"
click at [419, 301] on button "Filter" at bounding box center [419, 298] width 47 height 22
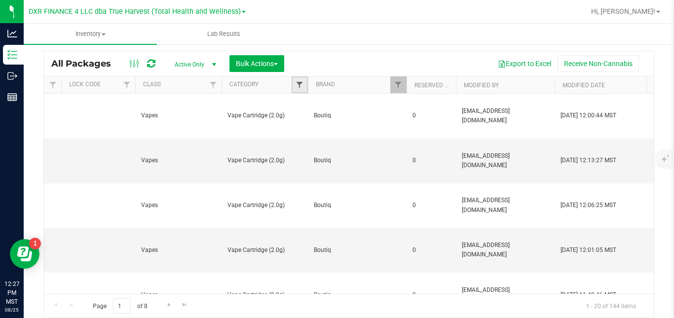
drag, startPoint x: 377, startPoint y: 170, endPoint x: 300, endPoint y: 86, distance: 113.9
click at [300, 86] on span "Filter" at bounding box center [300, 85] width 8 height 8
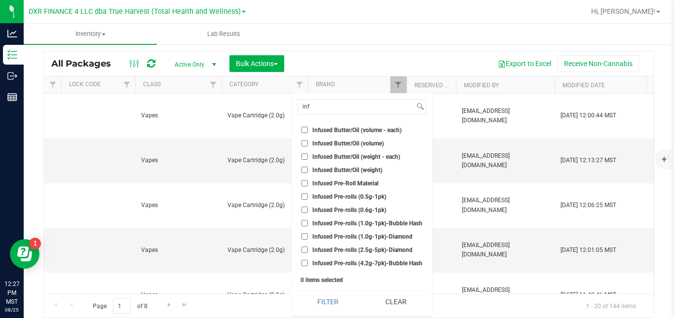
type input "inf"
click at [346, 252] on span "Infused Pre-rolls (2.5g-5pk)-Diamond" at bounding box center [362, 250] width 100 height 6
click at [308, 252] on input "Infused Pre-rolls (2.5g-5pk)-Diamond" at bounding box center [305, 250] width 6 height 6
checkbox input "true"
click at [338, 302] on button "Filter" at bounding box center [328, 302] width 61 height 22
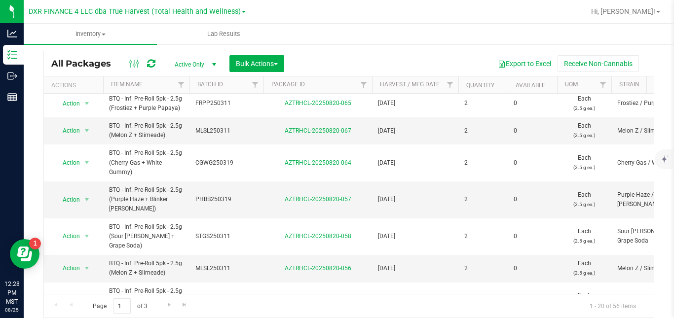
scroll to position [429, 0]
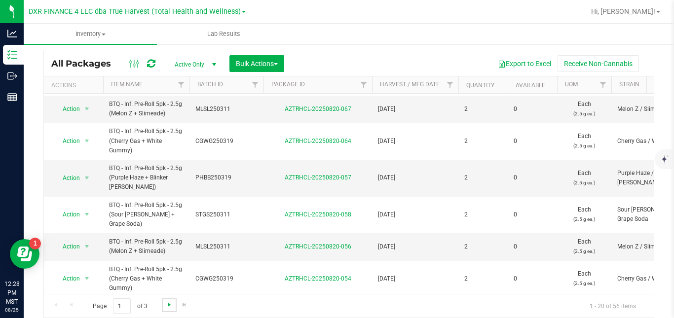
click at [171, 306] on span "Go to the next page" at bounding box center [169, 305] width 8 height 8
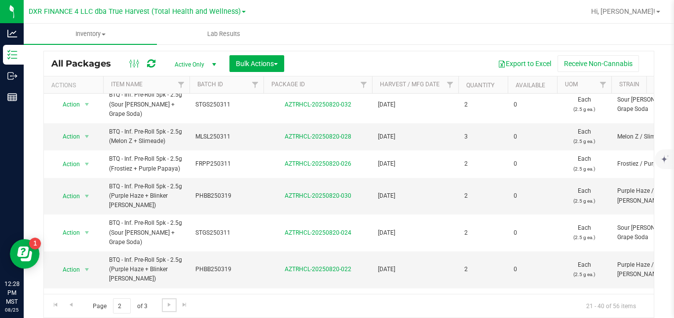
scroll to position [429, 0]
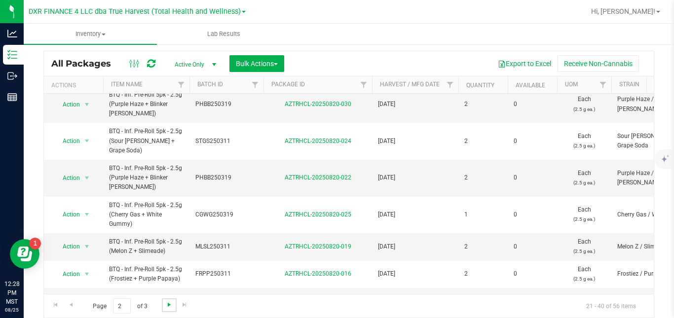
click at [170, 307] on span "Go to the next page" at bounding box center [169, 305] width 8 height 8
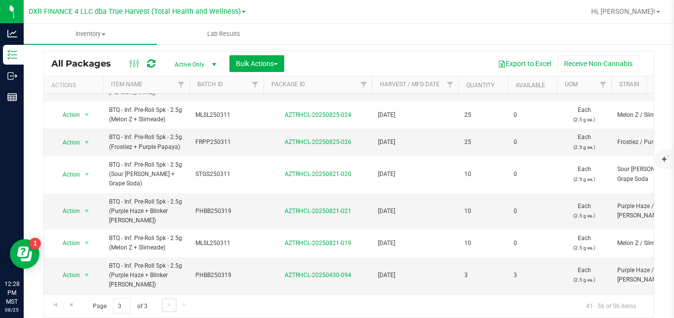
scroll to position [282, 0]
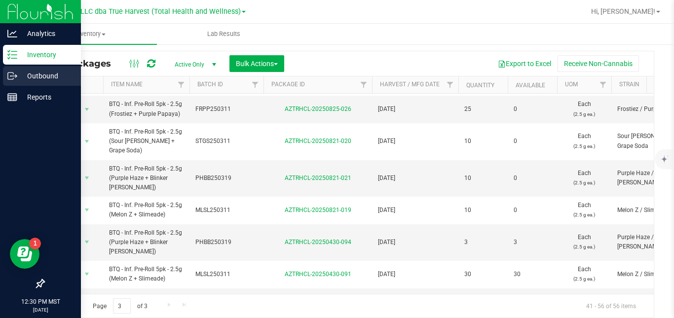
click at [11, 75] on icon at bounding box center [12, 76] width 10 height 10
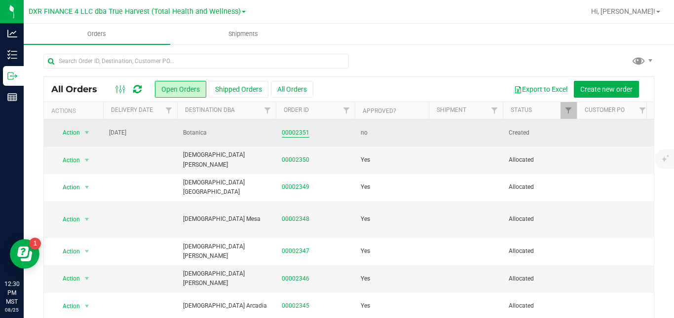
click at [306, 133] on link "00002351" at bounding box center [296, 132] width 28 height 9
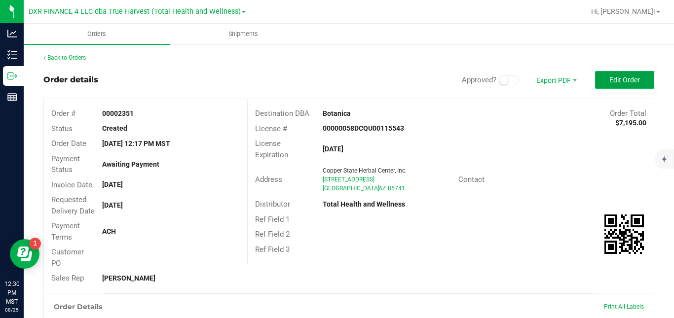
click at [610, 80] on span "Edit Order" at bounding box center [625, 80] width 31 height 8
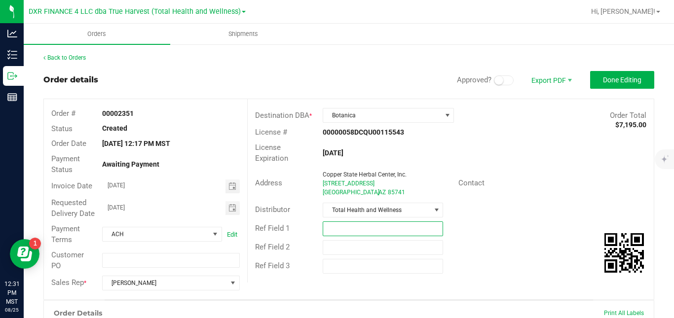
click at [344, 229] on input "text" at bounding box center [383, 229] width 120 height 15
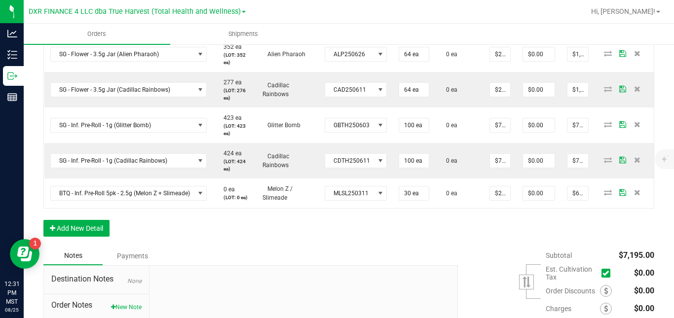
scroll to position [393, 0]
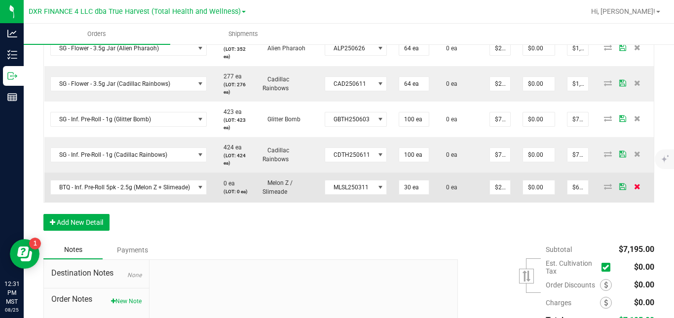
type input "NEED 8 CASES BTQ 5PKS"
click at [634, 190] on icon at bounding box center [637, 187] width 6 height 6
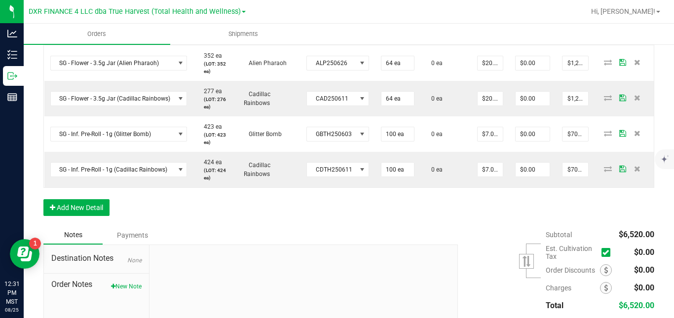
scroll to position [410, 0]
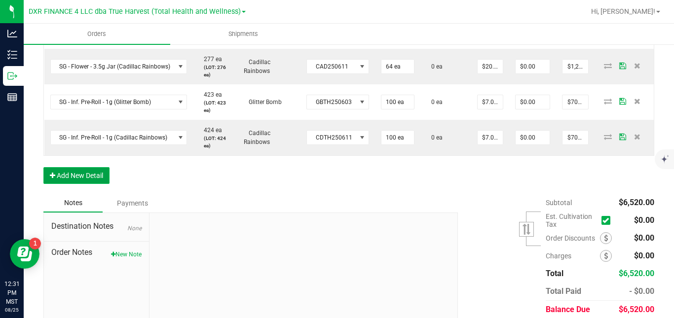
click at [90, 184] on button "Add New Detail" at bounding box center [76, 175] width 66 height 17
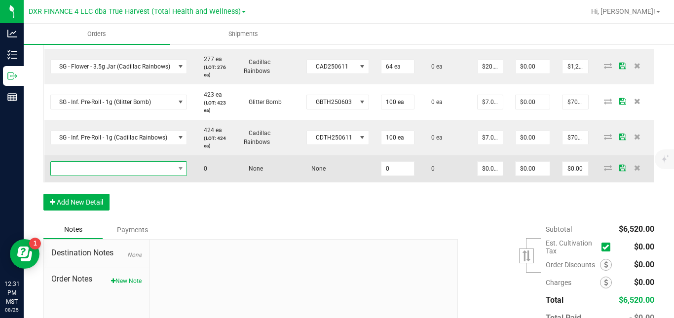
click at [118, 172] on span "NO DATA FOUND" at bounding box center [118, 168] width 137 height 15
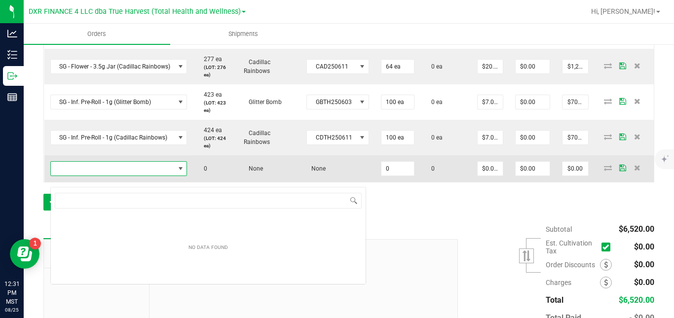
scroll to position [15, 136]
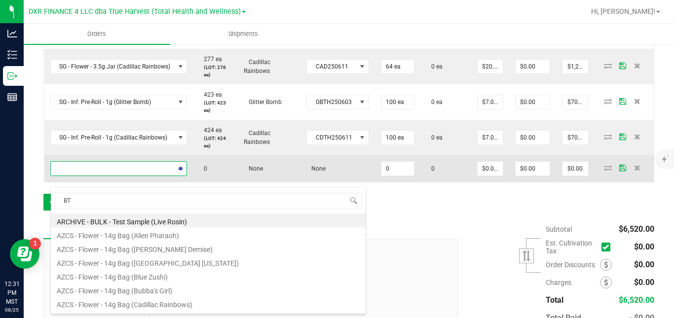
type input "BTQ"
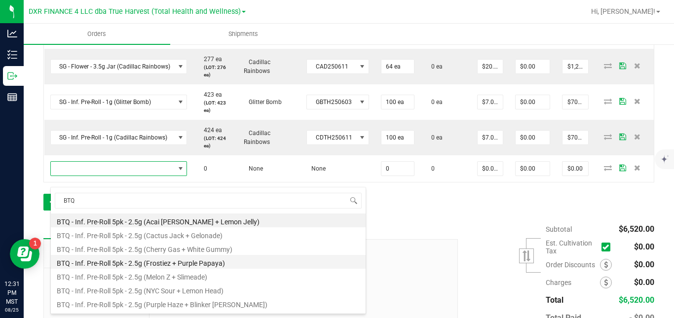
click at [170, 265] on li "BTQ - Inf. Pre-Roll 5pk - 2.5g (Frostiez + Purple Papaya)" at bounding box center [208, 262] width 315 height 14
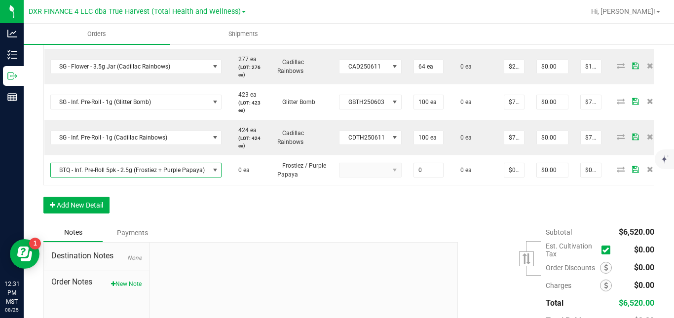
type input "0 ea"
type input "$22.50000"
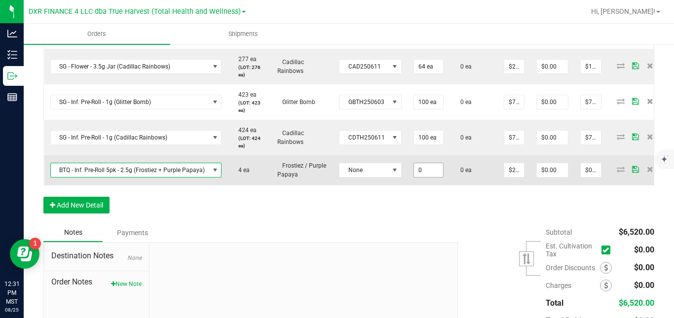
click at [423, 177] on input "0" at bounding box center [428, 170] width 29 height 14
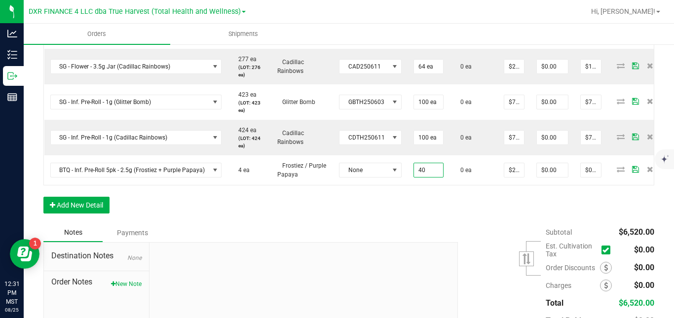
type input "40 ea"
type input "$900.00"
click at [458, 210] on div "Order Details Print All Labels Item Sellable Strain Lot Number Qty Ordered Qty …" at bounding box center [348, 56] width 611 height 333
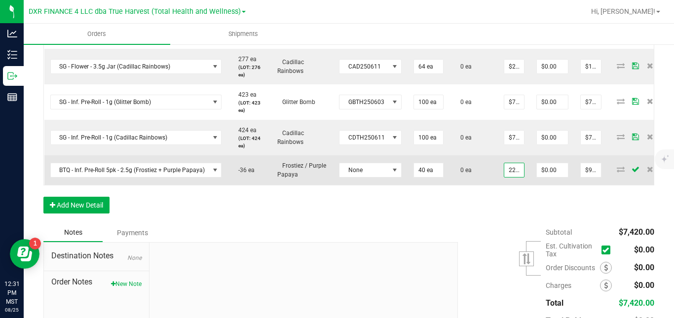
click at [510, 177] on input "22.5" at bounding box center [514, 170] width 20 height 14
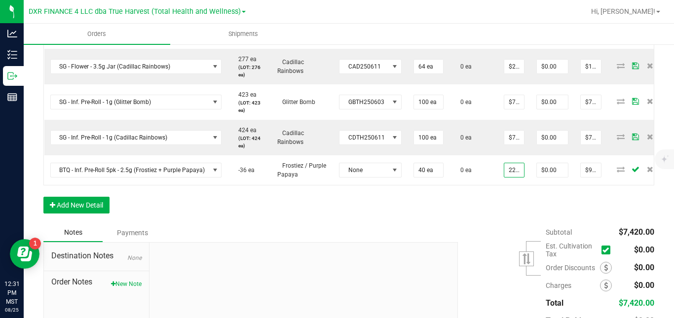
type input "$22.50000"
click at [443, 224] on div "Order Details Print All Labels Item Sellable Strain Lot Number Qty Ordered Qty …" at bounding box center [348, 56] width 611 height 333
click at [78, 214] on button "Add New Detail" at bounding box center [76, 205] width 66 height 17
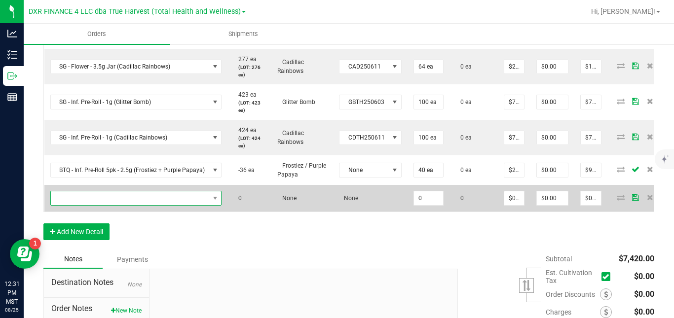
click at [124, 205] on span "NO DATA FOUND" at bounding box center [130, 199] width 158 height 14
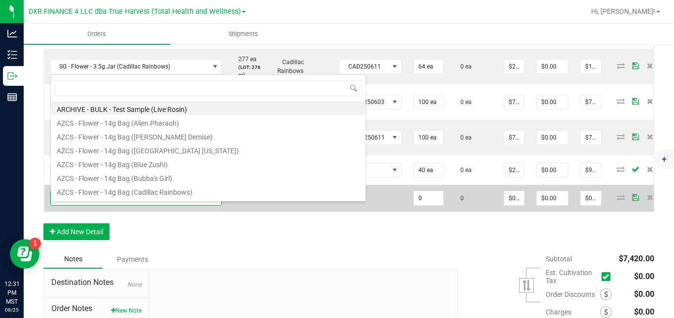
scroll to position [15, 170]
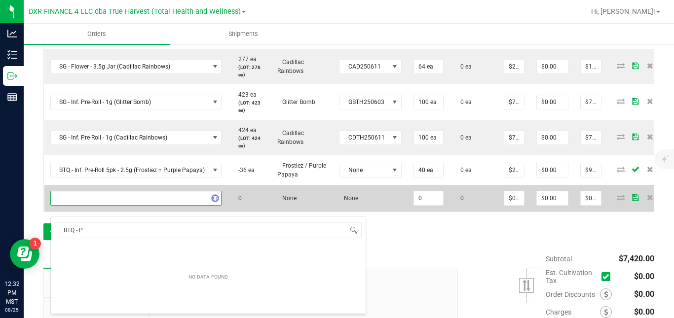
type input "BTQ -"
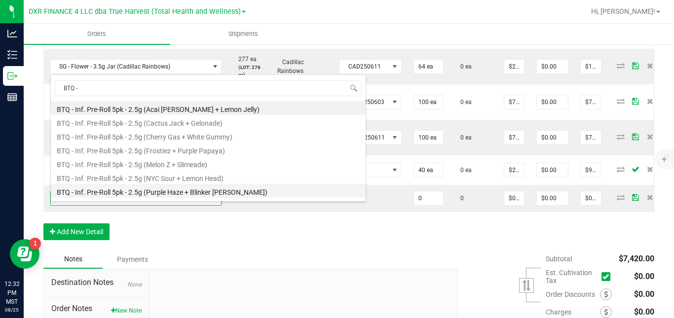
click at [255, 195] on li "BTQ - Inf. Pre-Roll 5pk - 2.5g (Purple Haze + Blinker [PERSON_NAME])" at bounding box center [208, 191] width 315 height 14
type input "0 ea"
type input "$22.50000"
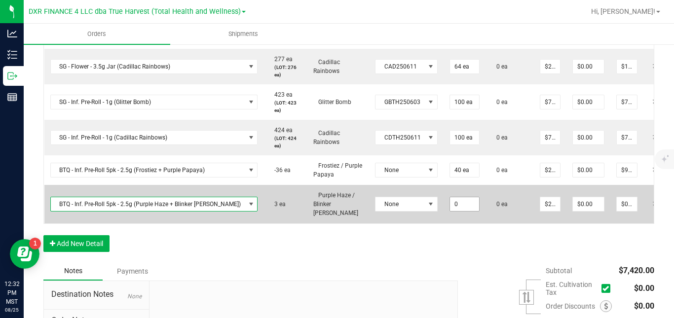
click at [450, 209] on input "0" at bounding box center [464, 204] width 29 height 14
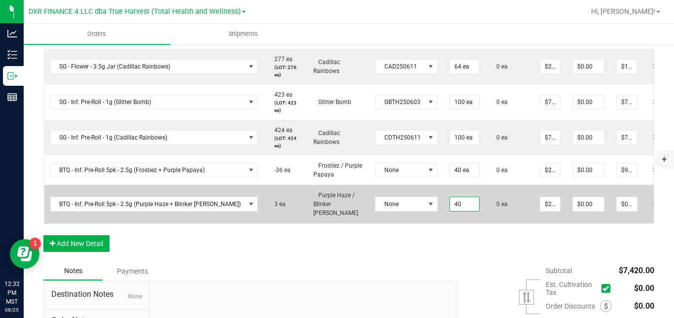
type input "40 ea"
type input "$900.00"
click at [486, 213] on td "0 ea" at bounding box center [510, 204] width 48 height 38
click at [540, 211] on input "22.5" at bounding box center [550, 204] width 20 height 14
type input "$22.50000"
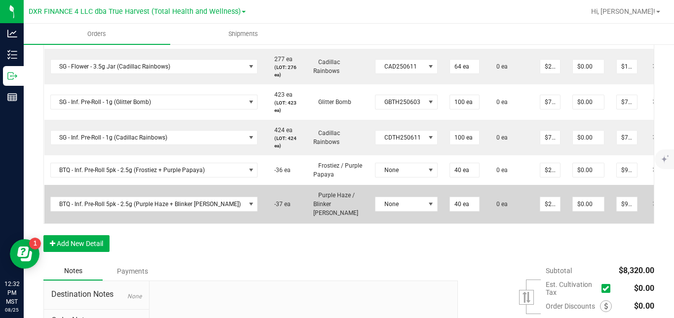
click at [486, 215] on td "0 ea" at bounding box center [510, 204] width 48 height 38
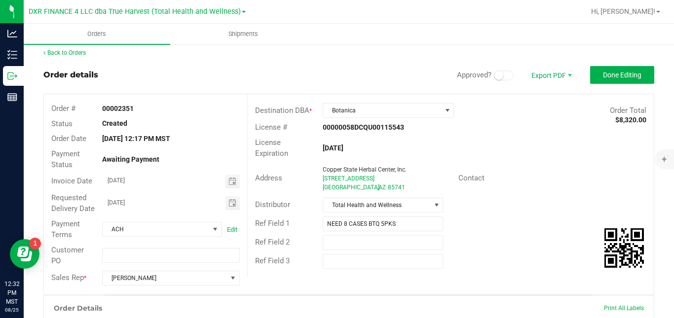
scroll to position [0, 0]
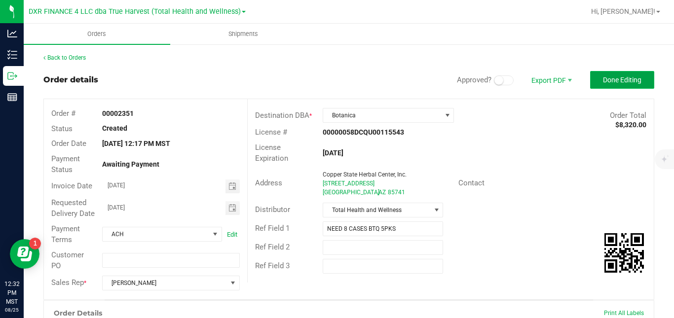
click at [626, 82] on span "Done Editing" at bounding box center [622, 80] width 38 height 8
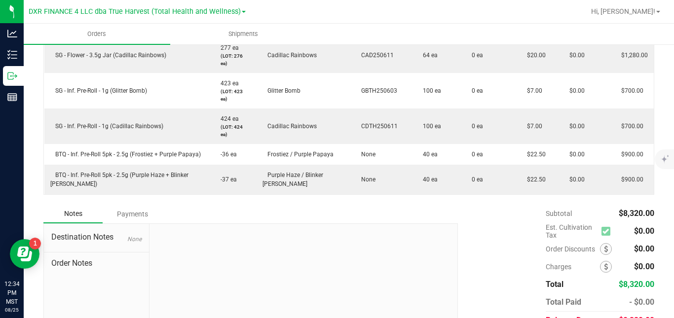
scroll to position [424, 0]
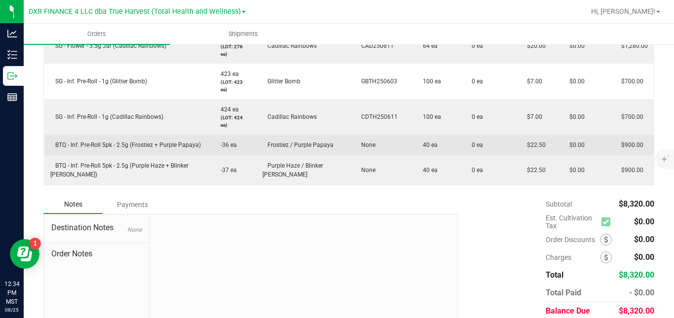
drag, startPoint x: 327, startPoint y: 117, endPoint x: 261, endPoint y: 112, distance: 66.8
click at [261, 135] on td "Frostiez / Purple Papaya" at bounding box center [304, 145] width 94 height 21
copy span "Frostiez / Purple Papaya"
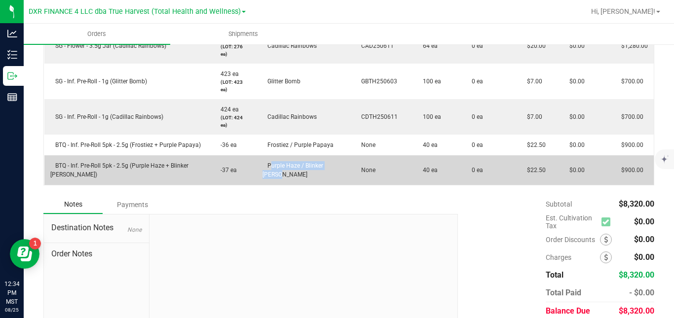
drag, startPoint x: 284, startPoint y: 152, endPoint x: 257, endPoint y: 142, distance: 28.9
click at [257, 155] on td "Purple Haze / Blinker [PERSON_NAME]" at bounding box center [304, 170] width 94 height 30
copy span "Purple Haze / Blinker [PERSON_NAME]"
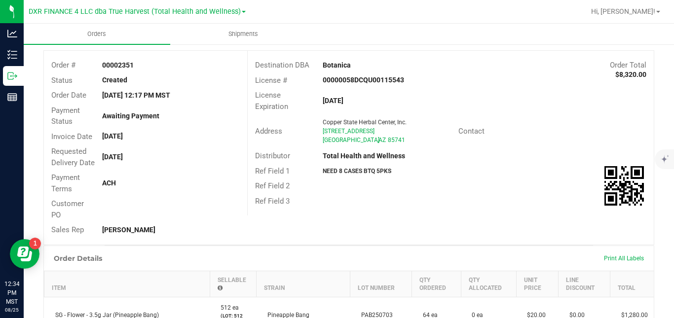
scroll to position [0, 0]
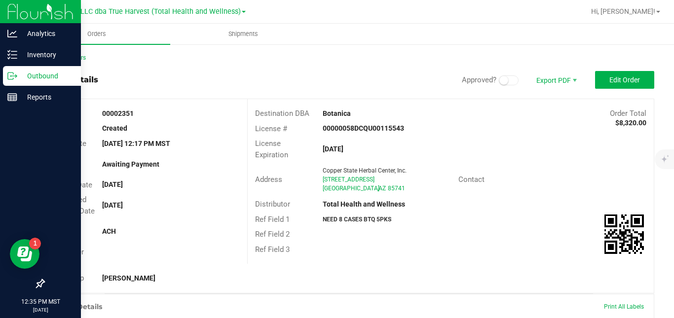
click at [26, 73] on p "Outbound" at bounding box center [46, 76] width 59 height 12
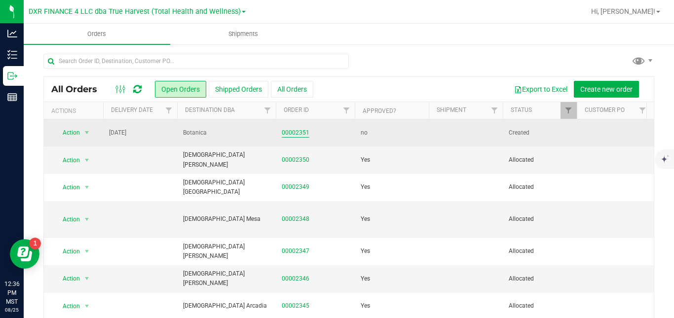
click at [299, 136] on link "00002351" at bounding box center [296, 132] width 28 height 9
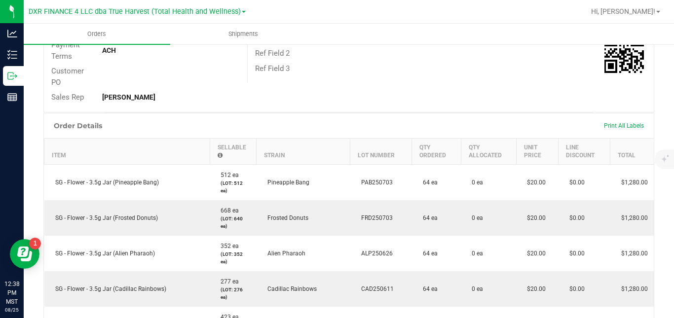
scroll to position [10, 0]
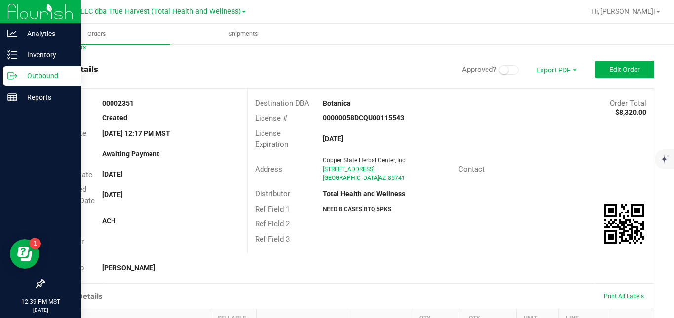
click at [20, 78] on p "Outbound" at bounding box center [46, 76] width 59 height 12
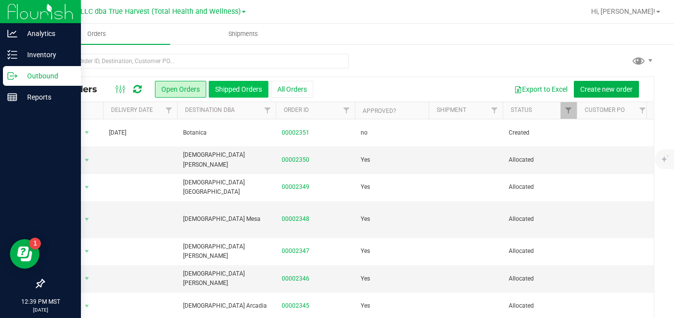
click at [251, 91] on button "Shipped Orders" at bounding box center [239, 89] width 60 height 17
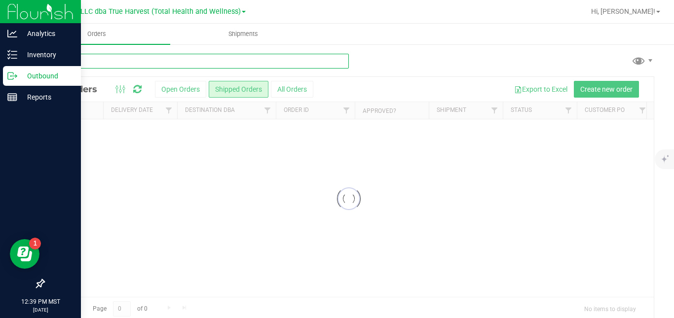
click at [253, 59] on input "text" at bounding box center [196, 61] width 306 height 15
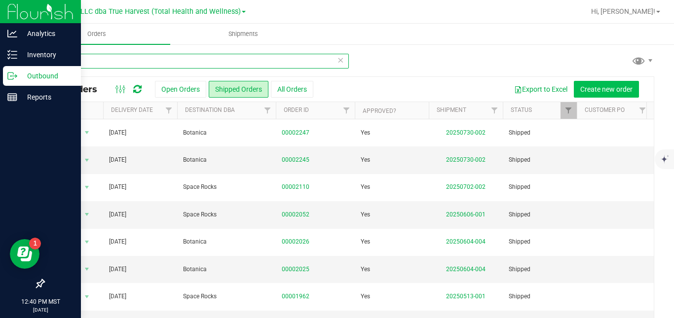
type input "bot"
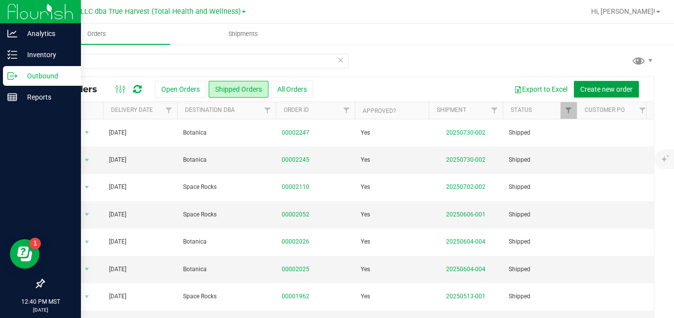
click at [580, 86] on span "Create new order" at bounding box center [606, 89] width 52 height 8
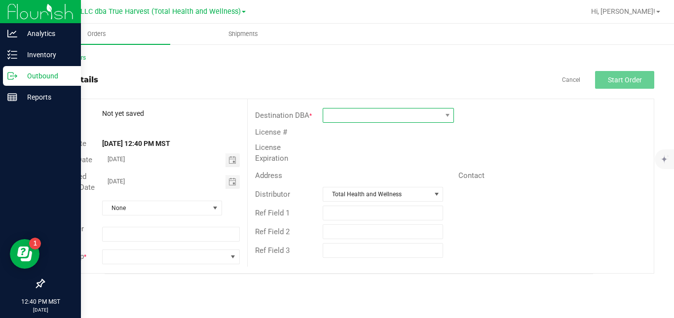
click at [382, 110] on span at bounding box center [382, 116] width 118 height 14
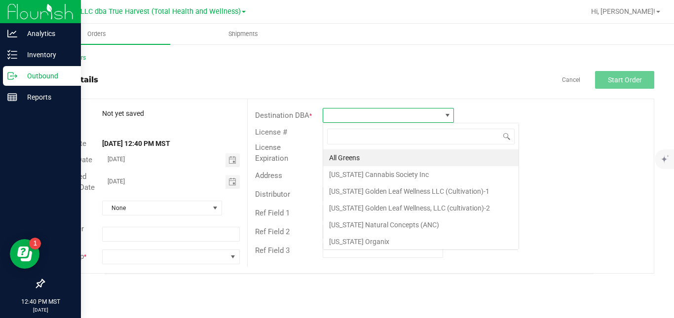
scroll to position [15, 131]
type input "bot"
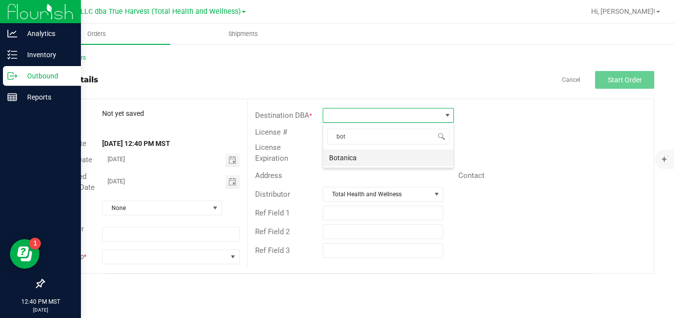
click at [356, 156] on li "Botanica" at bounding box center [388, 158] width 130 height 17
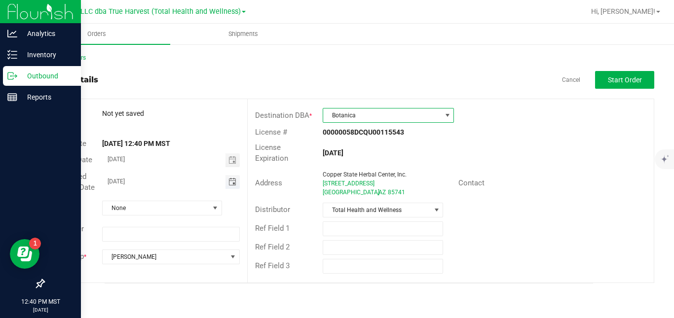
click at [234, 180] on span "Toggle calendar" at bounding box center [233, 182] width 8 height 8
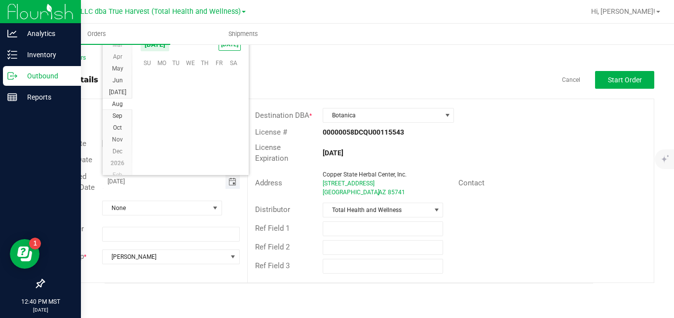
scroll to position [159965, 0]
click at [203, 141] on span "28" at bounding box center [205, 138] width 14 height 15
type input "[DATE]"
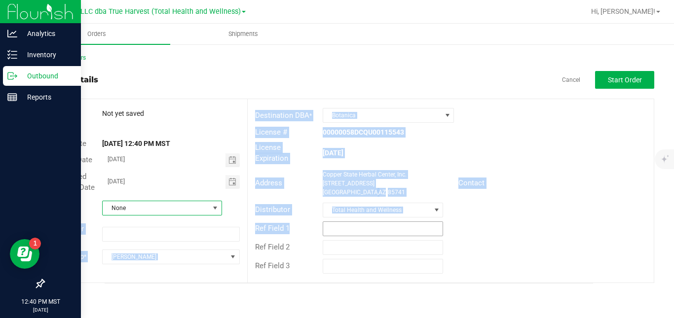
drag, startPoint x: 176, startPoint y: 213, endPoint x: 345, endPoint y: 219, distance: 169.4
click at [345, 219] on div "Order # Not yet saved Status Order Date [DATE] 12:40 PM MST Invoice Date [DATE]…" at bounding box center [349, 191] width 610 height 184
click at [345, 222] on input "text" at bounding box center [383, 229] width 120 height 15
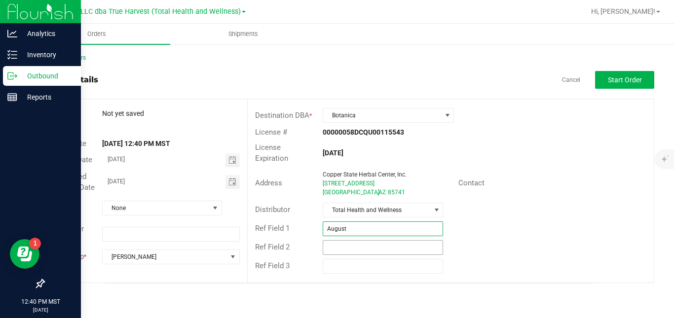
type input "AUGUST BUDTENDER PRIZES"
click at [625, 78] on span "Start Order" at bounding box center [625, 80] width 34 height 8
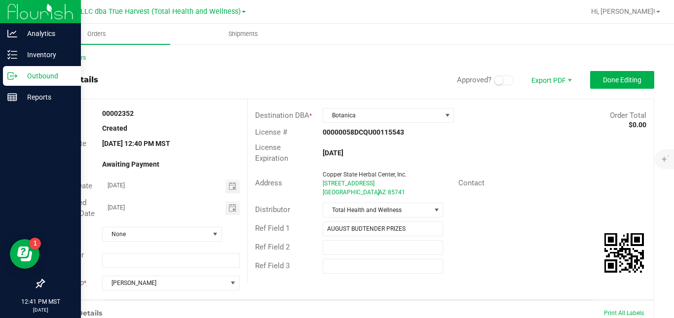
scroll to position [257, 0]
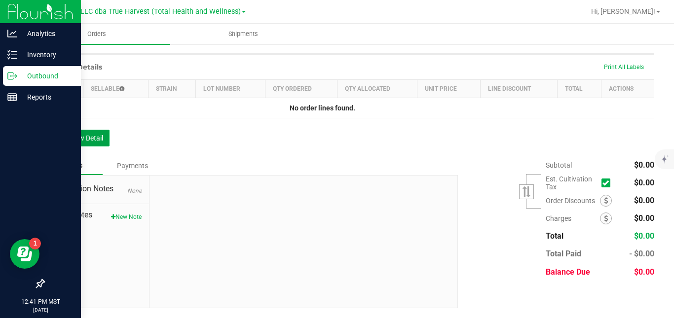
click at [95, 136] on button "Add New Detail" at bounding box center [76, 138] width 66 height 17
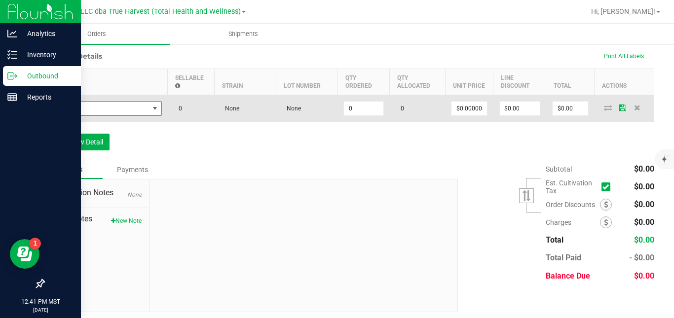
click at [121, 115] on span "NO DATA FOUND" at bounding box center [100, 109] width 98 height 14
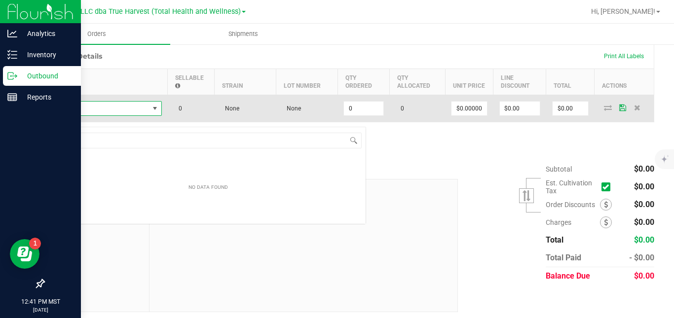
scroll to position [15, 112]
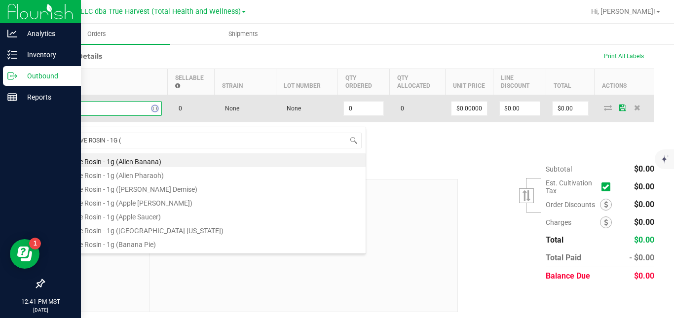
type input "SG - LIVE ROSIN - 1G (W"
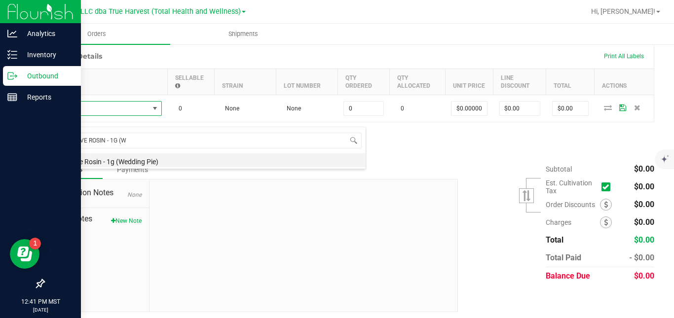
click at [124, 161] on li "SG - Live Rosin - 1g (Wedding Pie)" at bounding box center [208, 161] width 315 height 14
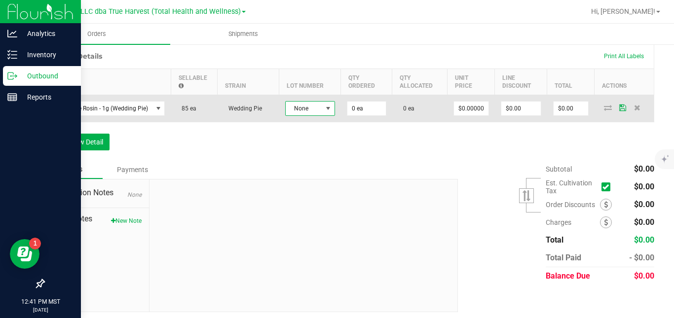
click at [308, 115] on span "None" at bounding box center [304, 109] width 37 height 14
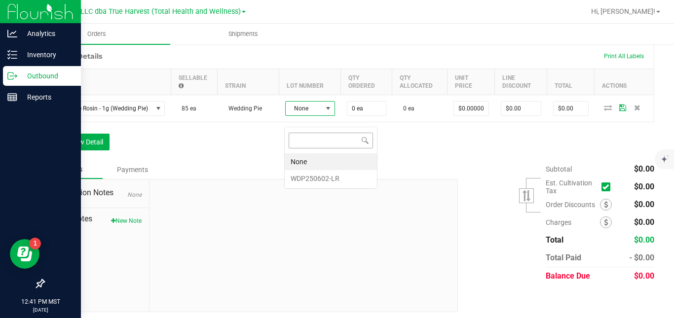
scroll to position [15, 50]
click at [307, 178] on li "WDP250602-LR" at bounding box center [331, 178] width 92 height 17
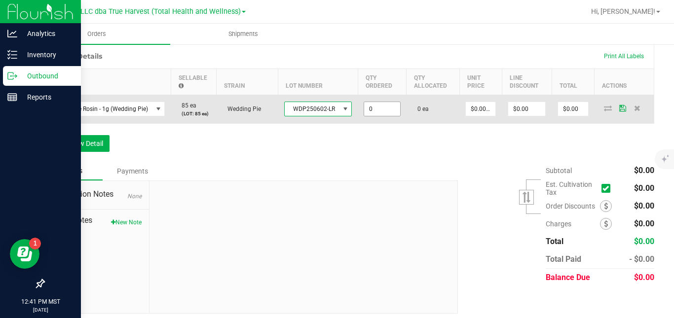
click at [373, 116] on input "0" at bounding box center [382, 109] width 36 height 14
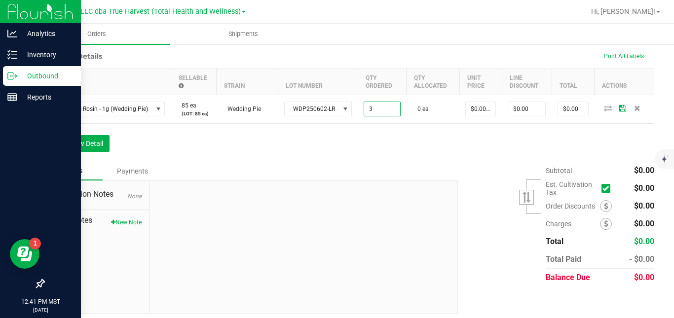
type input "3 ea"
click at [417, 137] on div "Order Details Print All Labels Item Sellable Strain Lot Number Qty Ordered Qty …" at bounding box center [348, 102] width 611 height 118
click at [104, 152] on button "Add New Detail" at bounding box center [76, 143] width 66 height 17
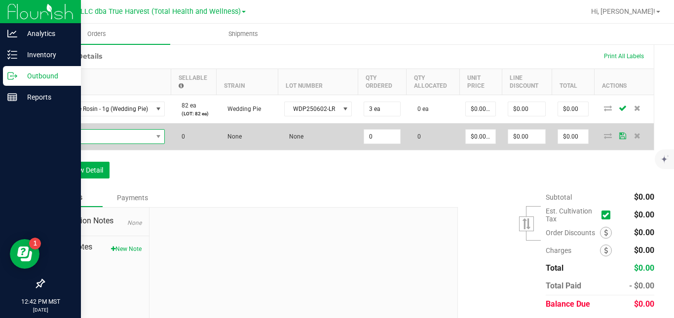
click at [118, 144] on span "NO DATA FOUND" at bounding box center [102, 137] width 102 height 14
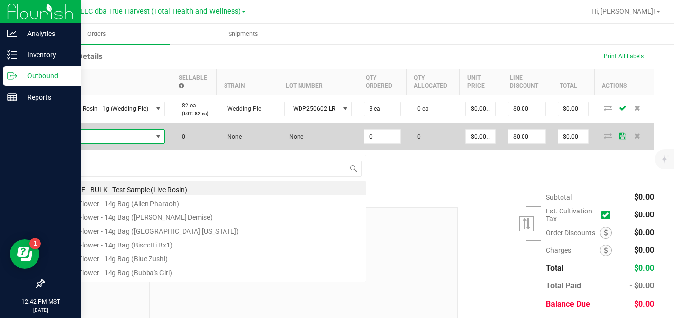
scroll to position [15, 115]
type input "SG - LIVE ROSIN - 1G (O"
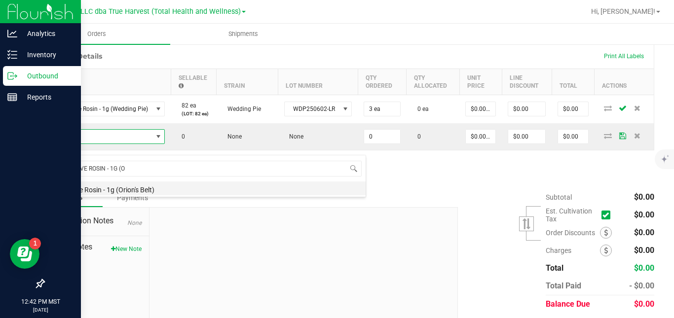
click at [119, 190] on li "SG - Live Rosin - 1g (Orion's Belt)" at bounding box center [208, 189] width 315 height 14
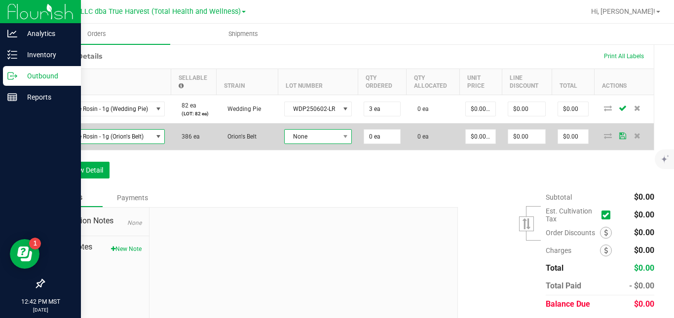
click at [303, 144] on span "None" at bounding box center [312, 137] width 55 height 14
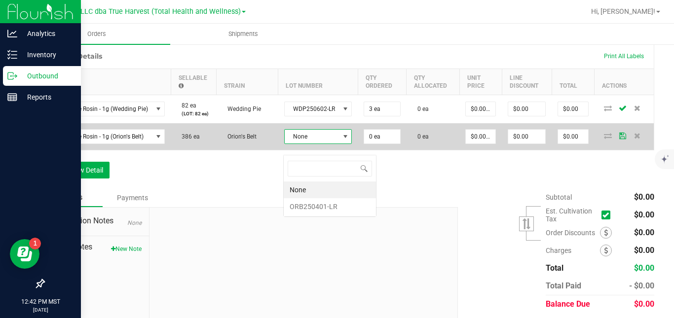
scroll to position [15, 68]
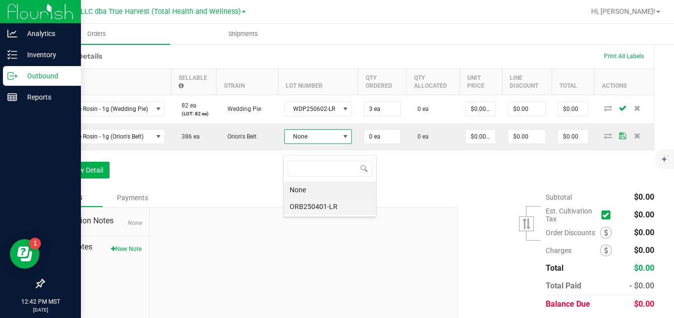
click at [307, 202] on li "ORB250401-LR" at bounding box center [330, 206] width 92 height 17
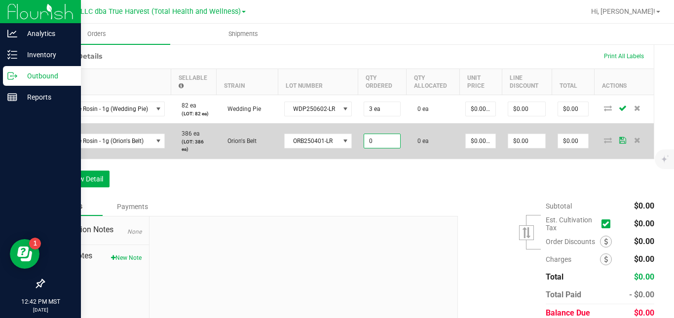
click at [382, 148] on input "0" at bounding box center [382, 141] width 36 height 14
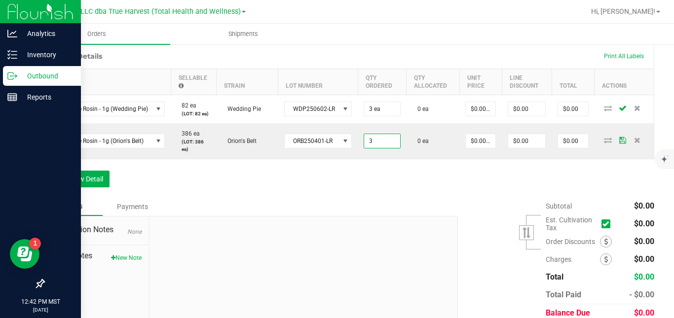
type input "3 ea"
click at [450, 190] on div "Order Details Print All Labels Item Sellable Strain Lot Number Qty Ordered Qty …" at bounding box center [348, 120] width 611 height 154
click at [94, 184] on button "Add New Detail" at bounding box center [76, 179] width 66 height 17
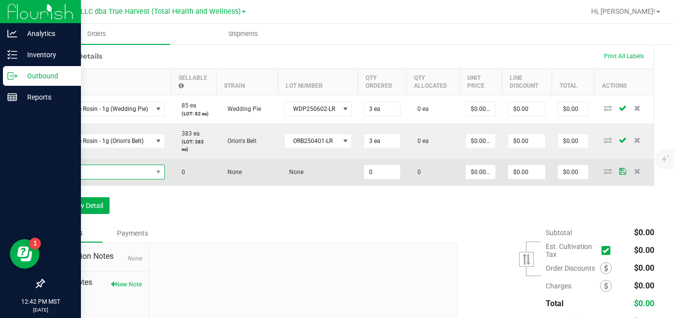
click at [109, 179] on span "NO DATA FOUND" at bounding box center [102, 172] width 102 height 14
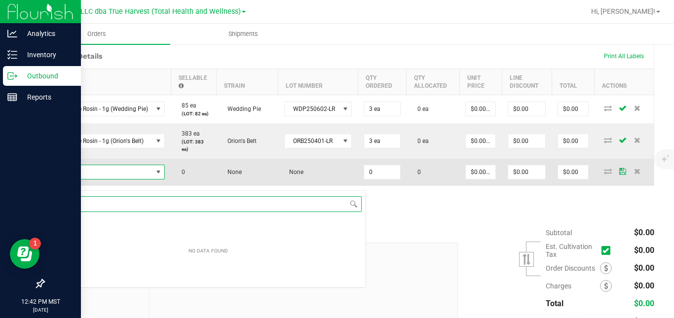
scroll to position [15, 115]
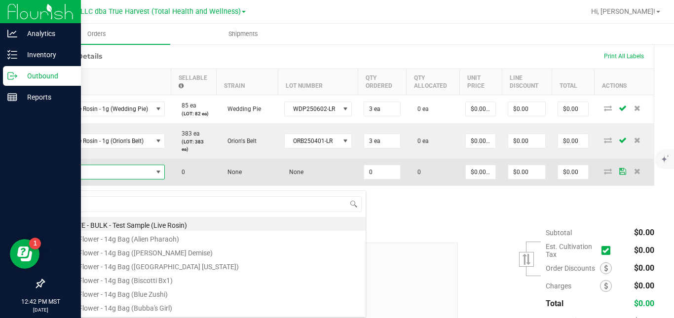
click at [109, 179] on span at bounding box center [102, 172] width 102 height 14
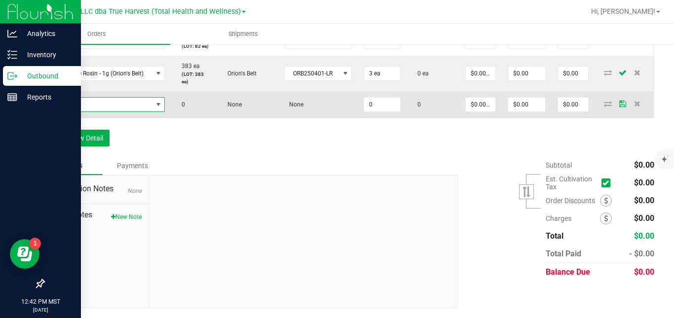
scroll to position [336, 0]
click at [119, 104] on span "NO DATA FOUND" at bounding box center [102, 105] width 102 height 14
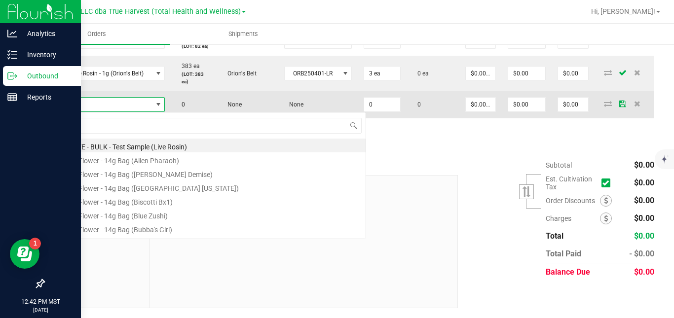
scroll to position [15, 115]
type input "SG - flower - 3.5g jar (gl"
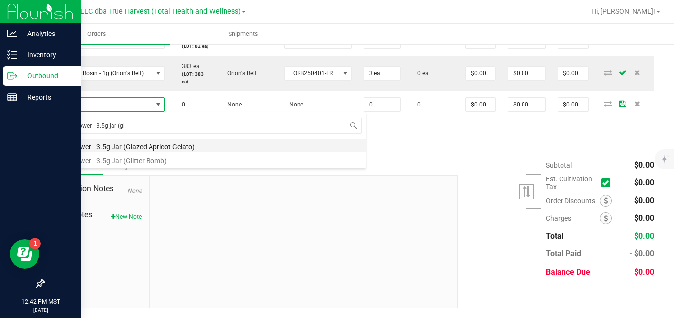
click at [132, 147] on li "SG - Flower - 3.5g Jar (Glazed Apricot Gelato)" at bounding box center [208, 146] width 315 height 14
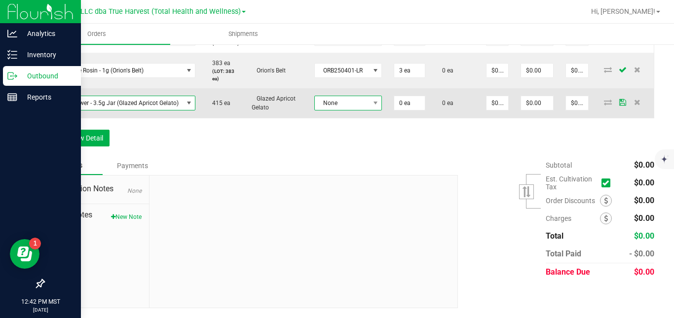
click at [337, 111] on span "None" at bounding box center [348, 103] width 68 height 15
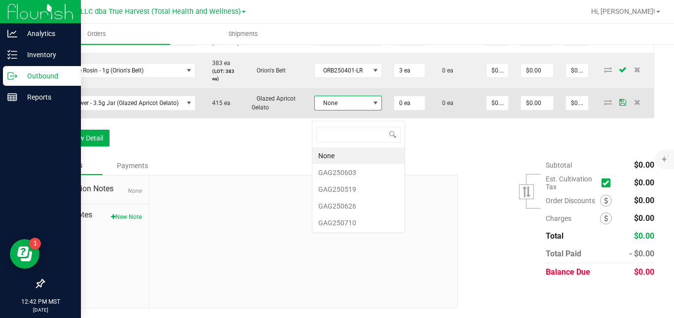
scroll to position [15, 68]
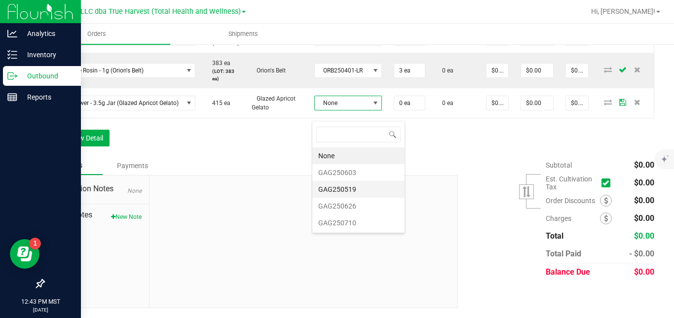
click at [337, 181] on li "GAG250519" at bounding box center [358, 189] width 92 height 17
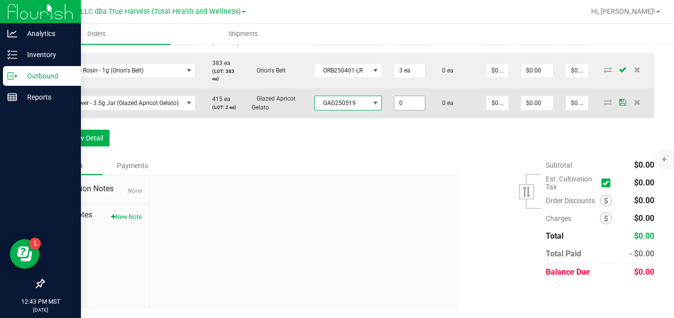
click at [402, 110] on input "0" at bounding box center [409, 103] width 30 height 14
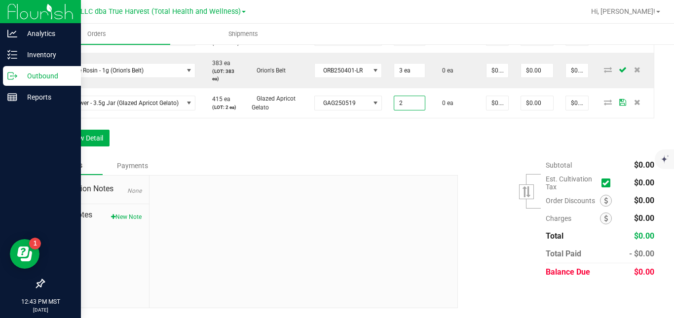
type input "2 ea"
click at [432, 148] on div "Order Details Print All Labels Item Sellable Strain Lot Number Qty Ordered Qty …" at bounding box center [348, 65] width 611 height 184
click at [104, 147] on button "Add New Detail" at bounding box center [76, 138] width 66 height 17
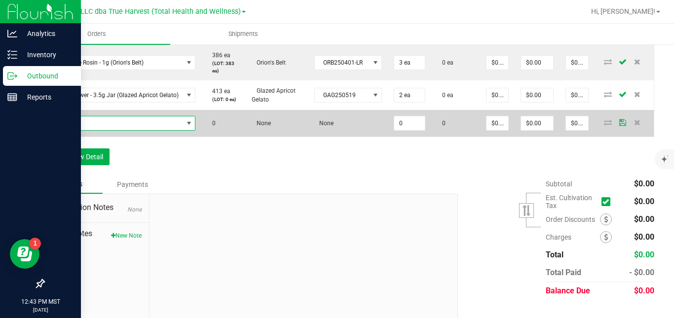
click at [118, 130] on span "NO DATA FOUND" at bounding box center [117, 123] width 132 height 14
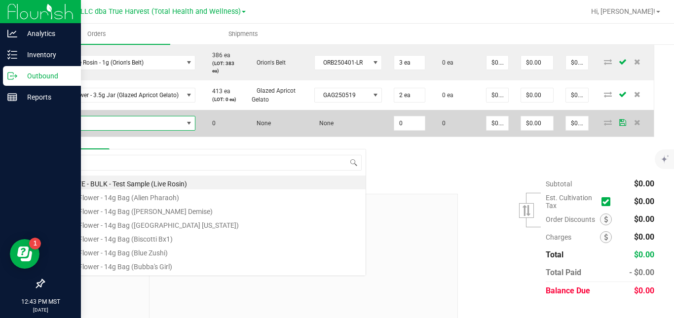
scroll to position [15, 145]
type input "sg - flower - 3.5g jar (s"
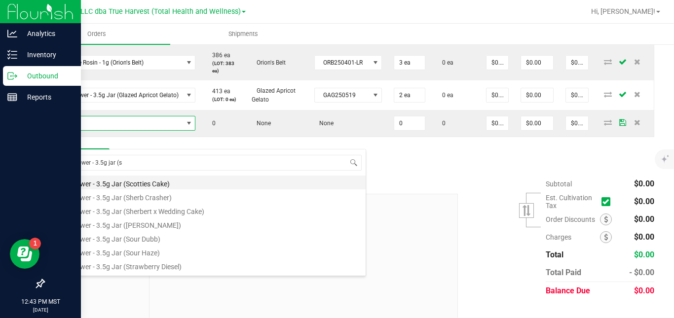
click at [130, 183] on li "SG - Flower - 3.5g Jar (Scotties Cake)" at bounding box center [208, 183] width 315 height 14
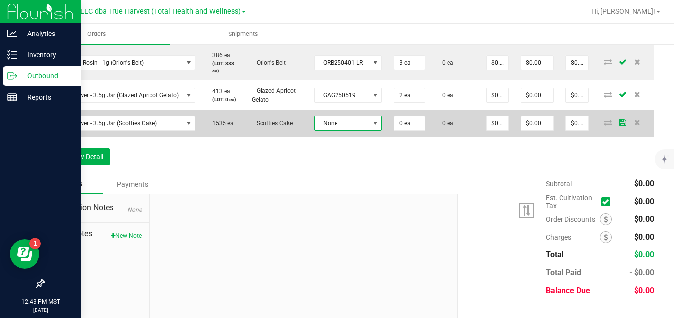
click at [317, 130] on span "None" at bounding box center [342, 123] width 55 height 14
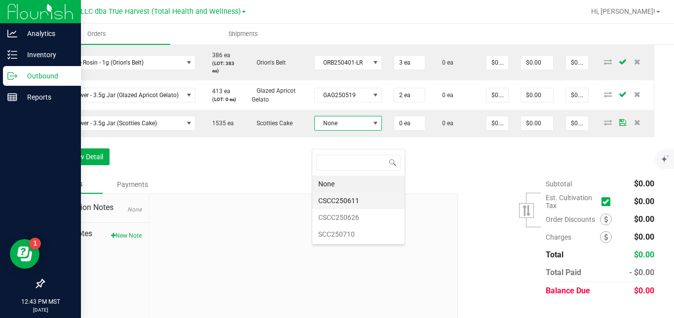
click at [347, 201] on li "CSCC250611" at bounding box center [358, 200] width 92 height 17
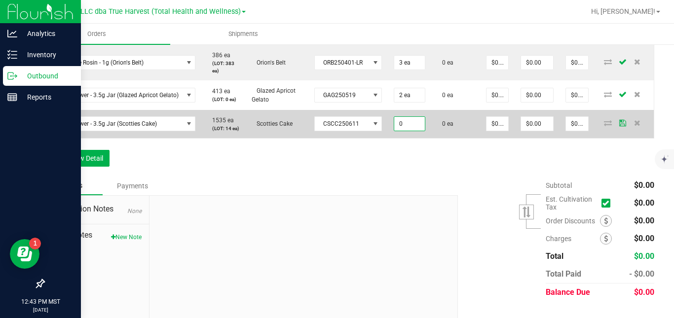
click at [399, 131] on input "0" at bounding box center [409, 124] width 30 height 14
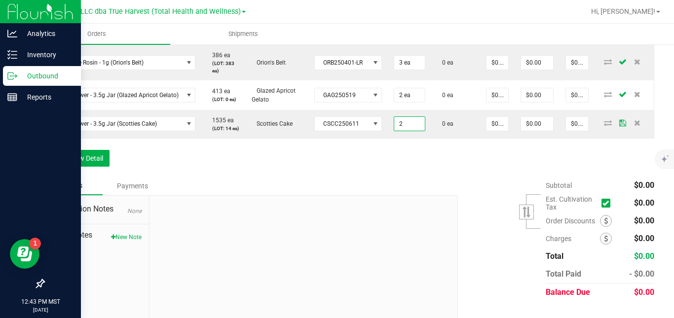
type input "2 ea"
click at [411, 177] on div "Order Details Print All Labels Item Sellable Strain Lot Number Qty Ordered Qty …" at bounding box center [348, 71] width 611 height 212
click at [91, 167] on button "Add New Detail" at bounding box center [76, 158] width 66 height 17
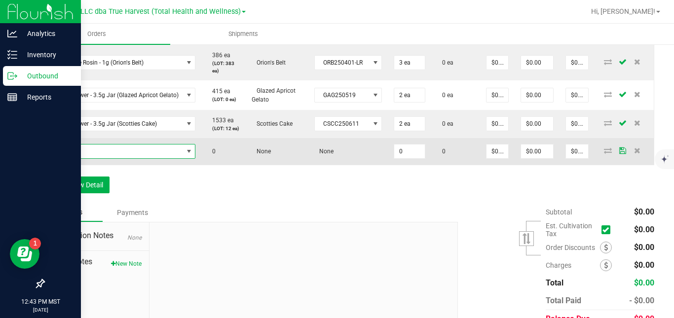
click at [113, 158] on span "NO DATA FOUND" at bounding box center [117, 152] width 132 height 14
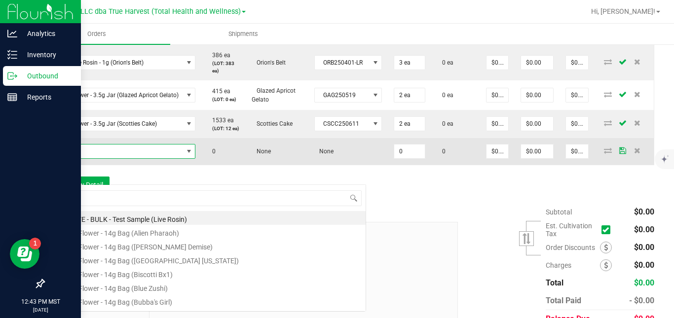
scroll to position [15, 145]
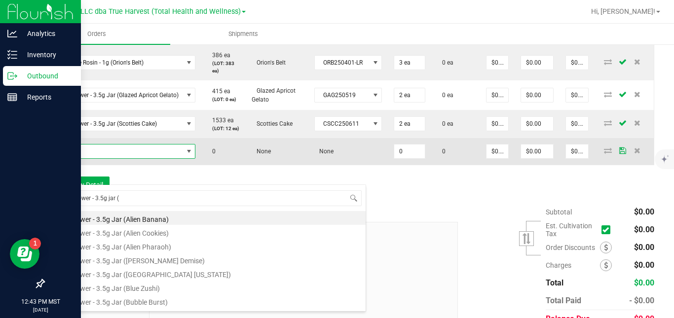
type input "sg - flower - 3.5g jar (p"
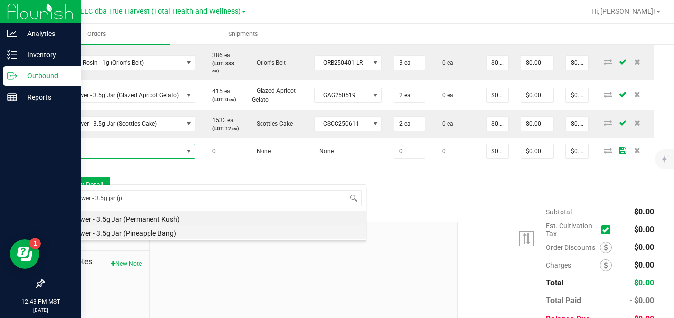
click at [129, 232] on li "SG - Flower - 3.5g Jar (Pineapple Bang)" at bounding box center [208, 232] width 315 height 14
type input "0 ea"
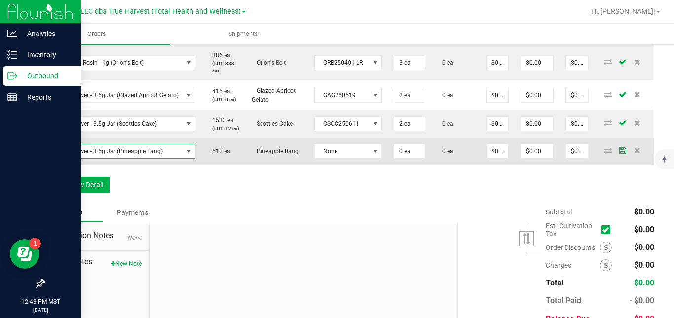
click at [183, 158] on span at bounding box center [189, 152] width 12 height 14
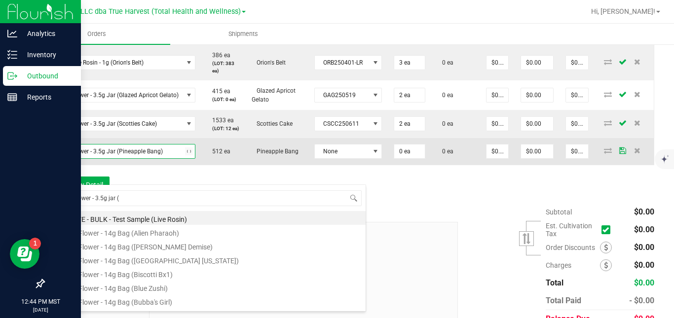
type input "sg - flower - 3.5g jar (b"
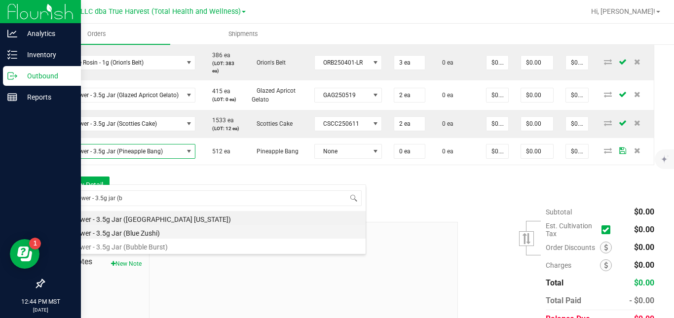
click at [156, 234] on li "SG - Flower - 3.5g Jar (Blue Zushi)" at bounding box center [208, 232] width 315 height 14
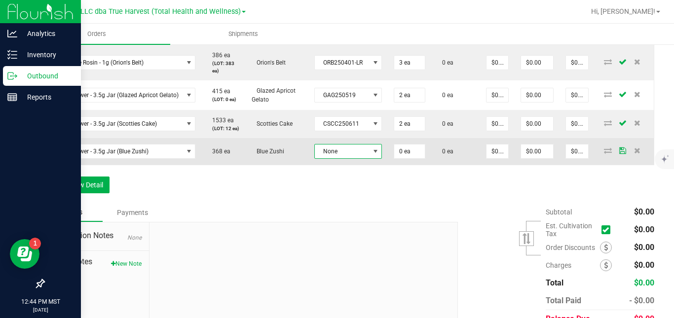
click at [328, 158] on span "None" at bounding box center [342, 152] width 55 height 14
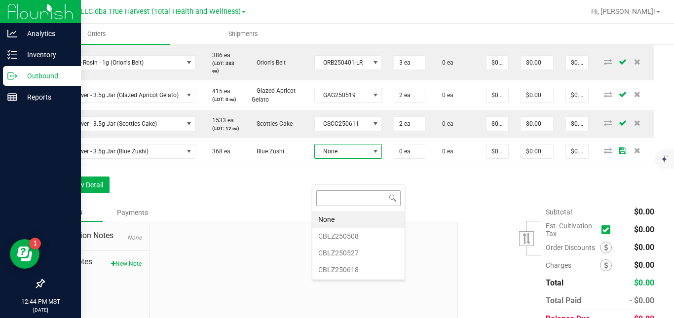
scroll to position [15, 68]
click at [338, 251] on li "CBLZ250527" at bounding box center [358, 253] width 92 height 17
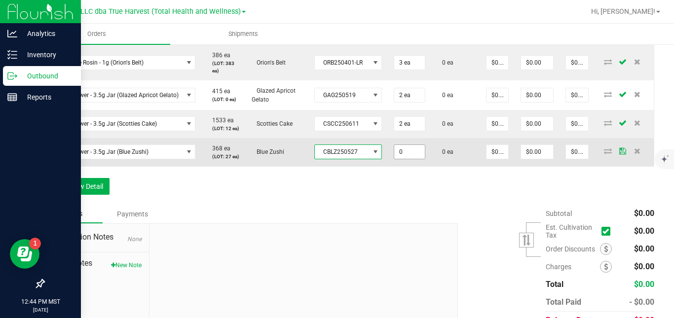
click at [408, 159] on input "0" at bounding box center [409, 152] width 30 height 14
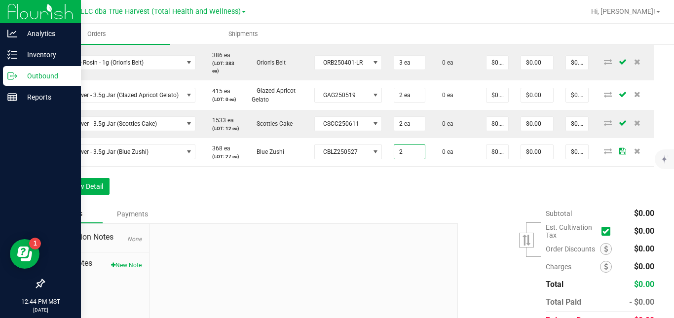
type input "2 ea"
click at [412, 205] on div "Order Details Print All Labels Item Sellable Strain Lot Number Qty Ordered Qty …" at bounding box center [348, 85] width 611 height 240
click at [97, 195] on button "Add New Detail" at bounding box center [76, 186] width 66 height 17
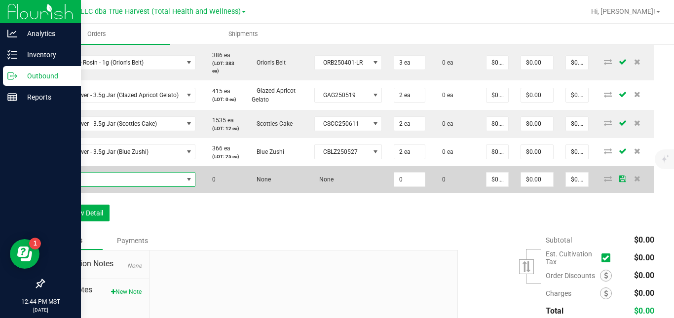
click at [123, 187] on span "NO DATA FOUND" at bounding box center [117, 180] width 132 height 14
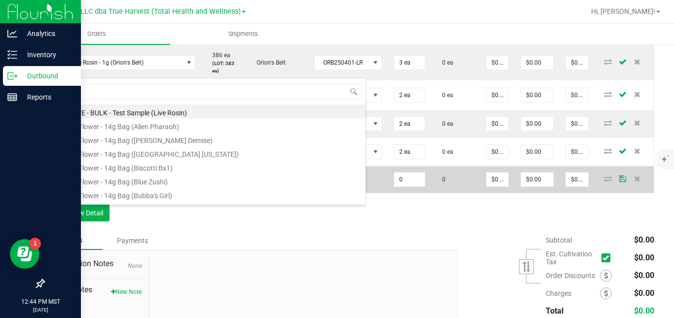
scroll to position [15, 145]
type input "sg - flower - 3.5g jar"
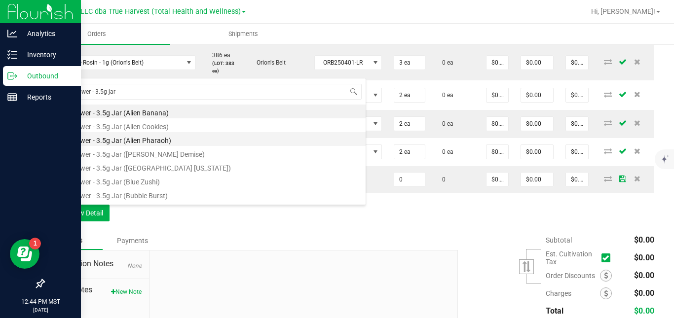
click at [148, 143] on li "SG - Flower - 3.5g Jar (Alien Pharaoh)" at bounding box center [208, 139] width 315 height 14
type input "0 ea"
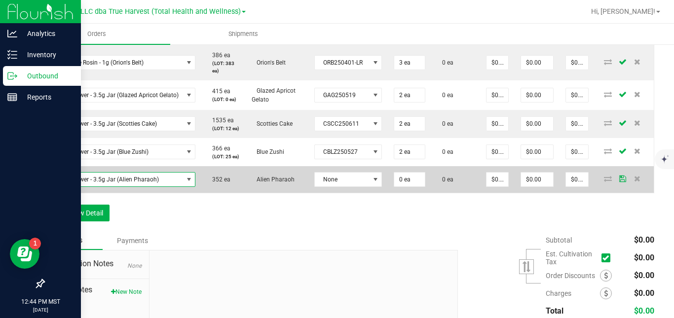
click at [163, 187] on span "SG - Flower - 3.5g Jar (Alien Pharaoh)" at bounding box center [117, 180] width 132 height 14
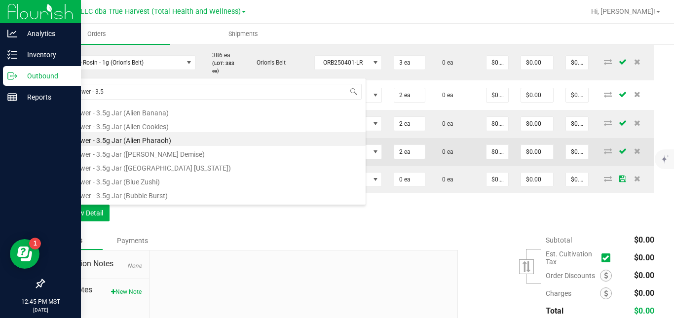
scroll to position [0, 0]
type input "sg - flower - 3.5g jar"
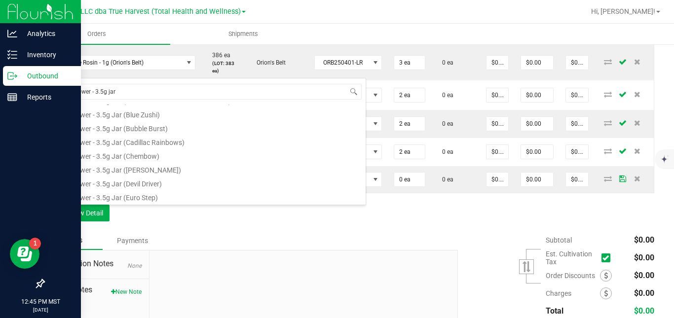
scroll to position [86, 0]
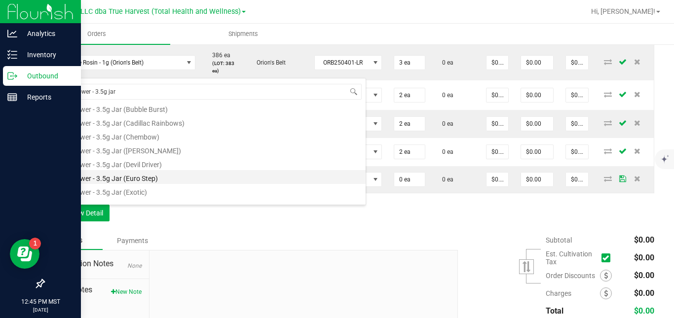
click at [292, 179] on li "SG - Flower - 3.5g Jar (Euro Step)" at bounding box center [208, 177] width 315 height 14
type input "$22.50000"
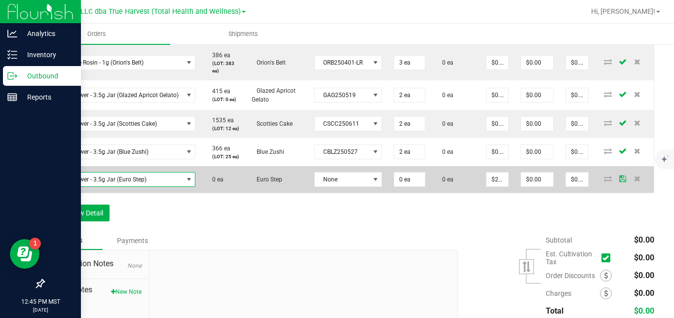
click at [183, 187] on span at bounding box center [189, 180] width 12 height 14
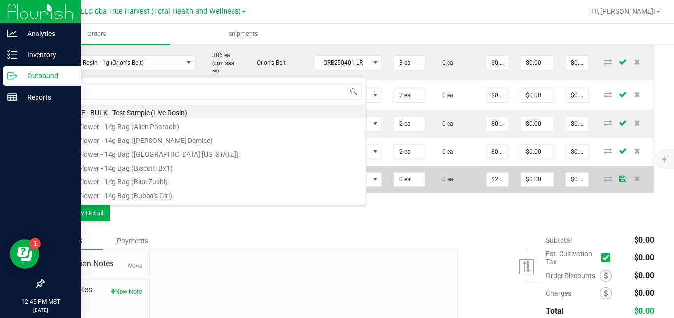
scroll to position [0, 0]
type input "sg - flower - 3.5g jar ("
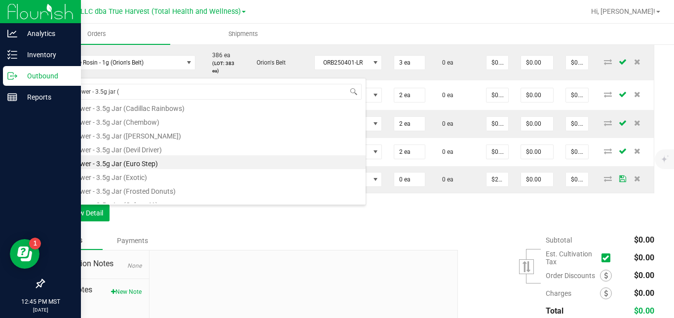
scroll to position [96, 0]
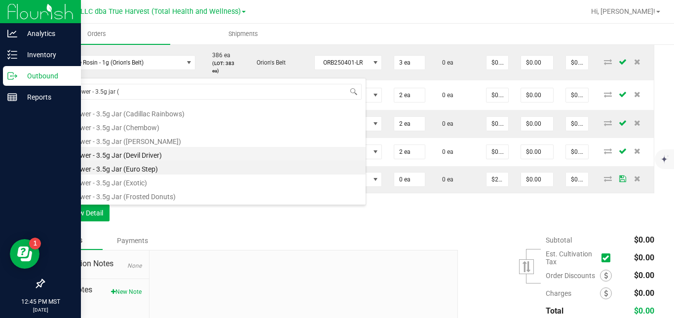
click at [318, 155] on li "SG - Flower - 3.5g Jar (Devil Driver)" at bounding box center [208, 154] width 315 height 14
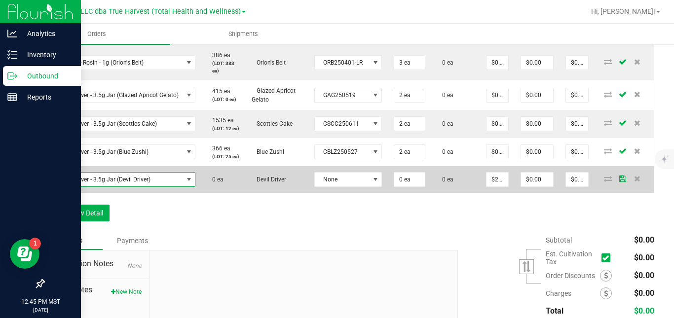
click at [163, 187] on span "SG - Flower - 3.5g Jar (Devil Driver)" at bounding box center [117, 180] width 132 height 14
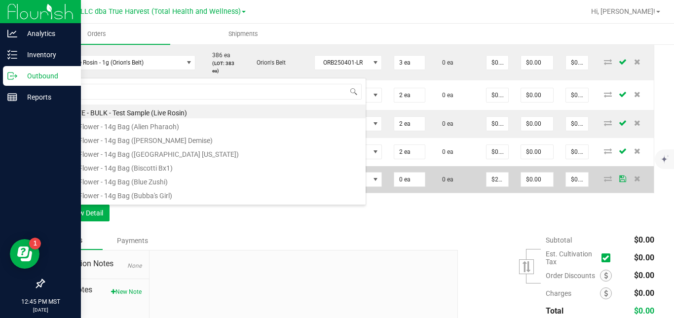
scroll to position [15, 145]
type input "sg - flower - 3.5g jar (z"
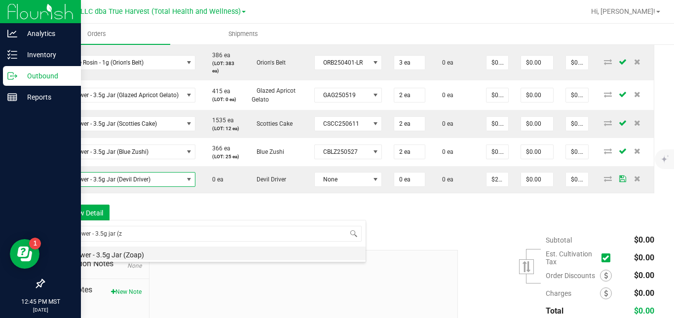
click at [155, 253] on li "SG - Flower - 3.5g Jar (Zoap)" at bounding box center [208, 254] width 315 height 14
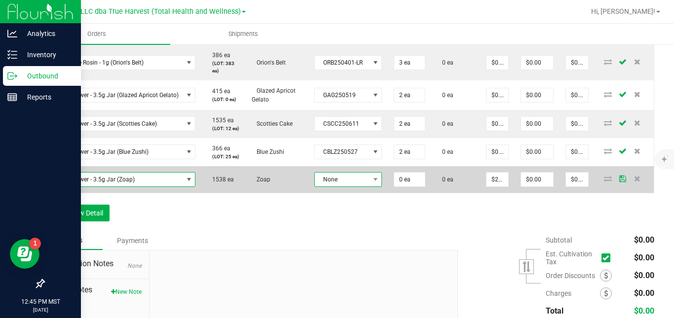
click at [328, 187] on span "None" at bounding box center [342, 180] width 55 height 14
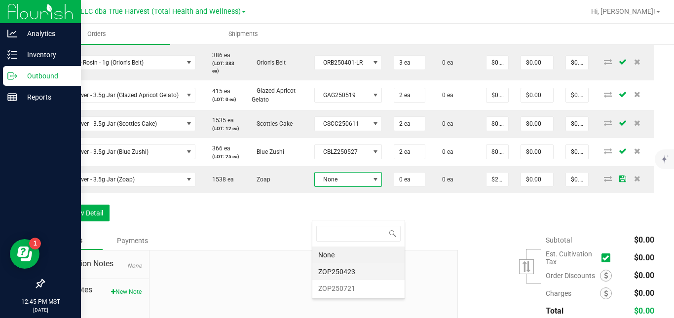
click at [330, 274] on li "ZOP250423" at bounding box center [358, 272] width 92 height 17
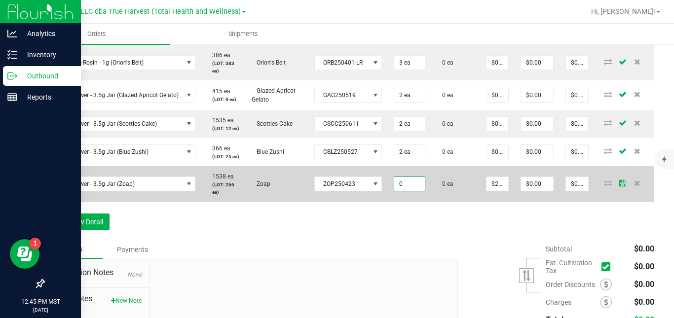
click at [403, 191] on input "0" at bounding box center [409, 184] width 30 height 14
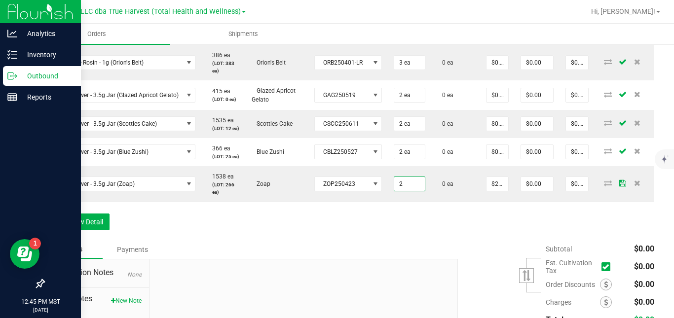
type input "2 ea"
type input "$45.00"
click at [468, 240] on div "Order Details Print All Labels Item Sellable Strain Lot Number Qty Ordered Qty …" at bounding box center [348, 102] width 611 height 275
click at [495, 191] on input "22.5" at bounding box center [498, 184] width 22 height 14
type input "$0.00000"
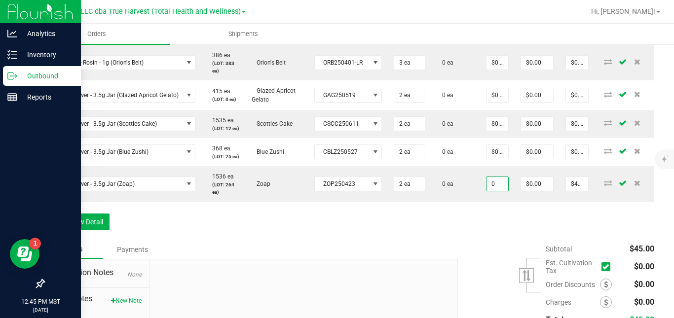
type input "$0.00"
click at [487, 240] on div "Order Details Print All Labels Item Sellable Strain Lot Number Qty Ordered Qty …" at bounding box center [348, 102] width 611 height 275
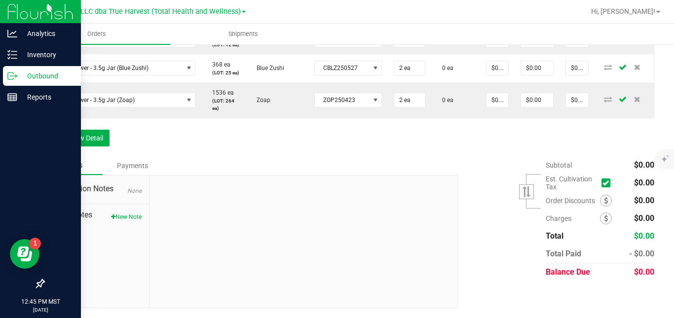
scroll to position [450, 0]
click at [102, 133] on button "Add New Detail" at bounding box center [76, 138] width 66 height 17
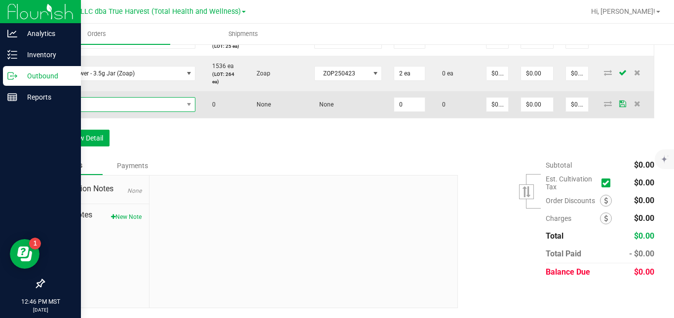
click at [129, 112] on span "NO DATA FOUND" at bounding box center [117, 105] width 132 height 14
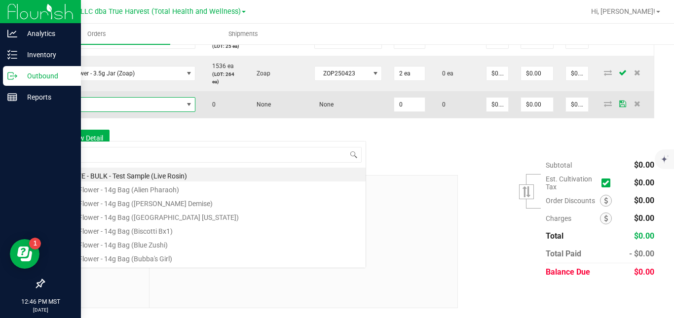
scroll to position [15, 145]
type input "sg - flower - 14g easy (j"
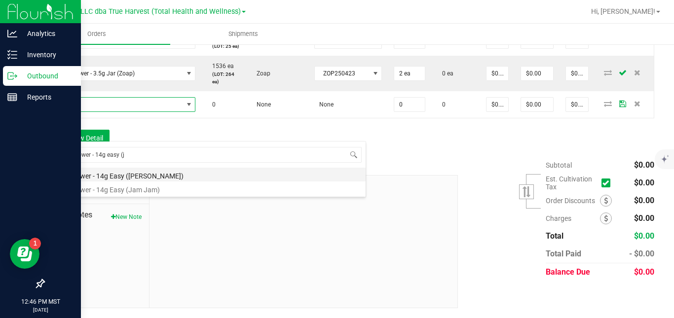
click at [129, 174] on li "SG - Flower - 14g Easy ([PERSON_NAME])" at bounding box center [208, 175] width 315 height 14
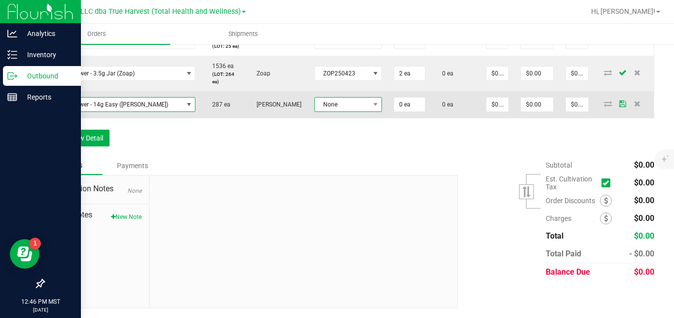
click at [324, 112] on span "None" at bounding box center [342, 105] width 55 height 14
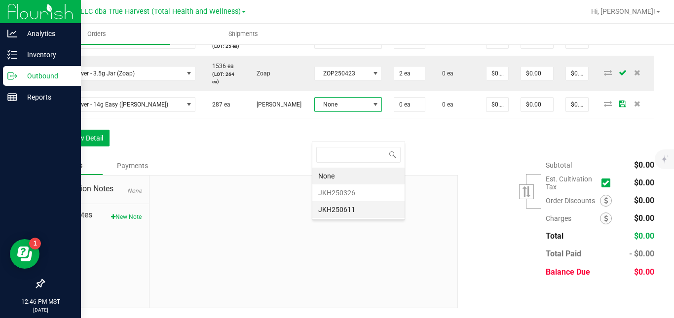
click at [333, 209] on li "JKH250611" at bounding box center [358, 209] width 92 height 17
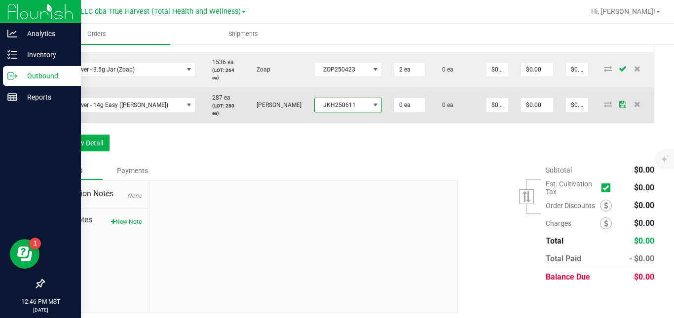
click at [362, 112] on span "JKH250611" at bounding box center [342, 105] width 55 height 14
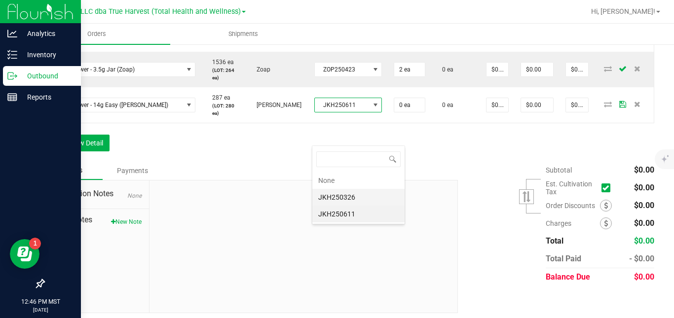
click at [357, 195] on li "JKH250326" at bounding box center [358, 197] width 92 height 17
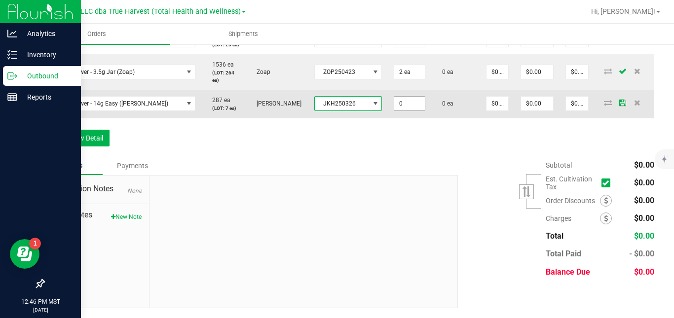
click at [413, 111] on input "0" at bounding box center [409, 104] width 30 height 14
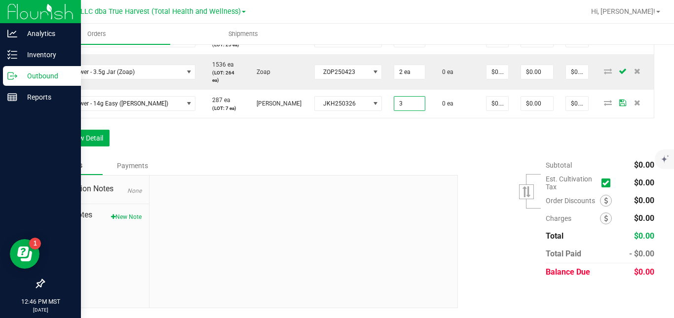
type input "3 ea"
click at [398, 156] on div "Order Details Print All Labels Item Sellable Strain Lot Number Qty Ordered Qty …" at bounding box center [348, 5] width 611 height 304
click at [98, 147] on button "Add New Detail" at bounding box center [76, 138] width 66 height 17
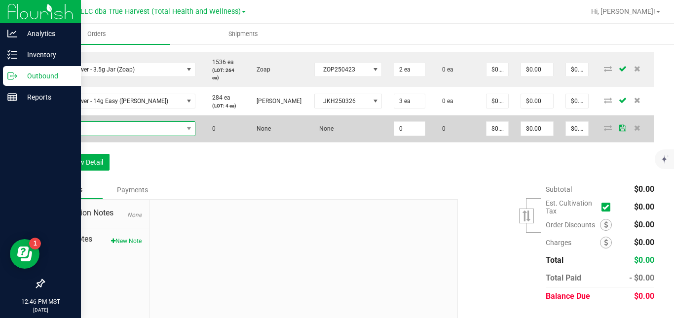
click at [116, 136] on span "NO DATA FOUND" at bounding box center [117, 129] width 132 height 14
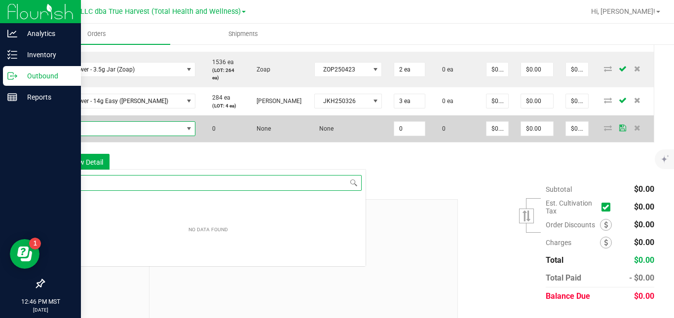
scroll to position [15, 145]
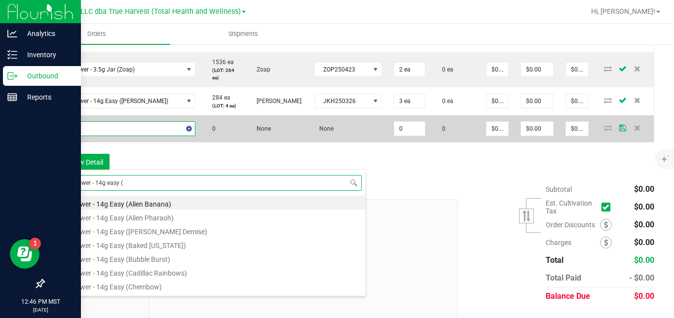
type input "sg - flower - 14g easy (g"
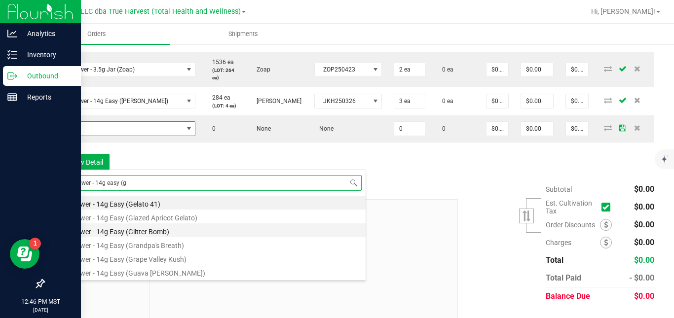
click at [125, 230] on li "SG - Flower - 14g Easy (Glitter Bomb)" at bounding box center [208, 231] width 315 height 14
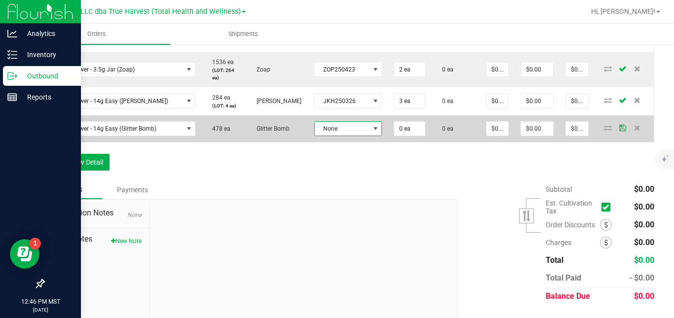
click at [338, 136] on span "None" at bounding box center [342, 129] width 55 height 14
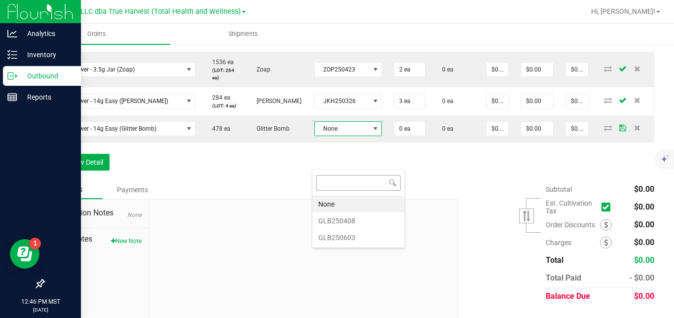
scroll to position [15, 68]
click at [336, 235] on li "GLB250603" at bounding box center [358, 238] width 92 height 17
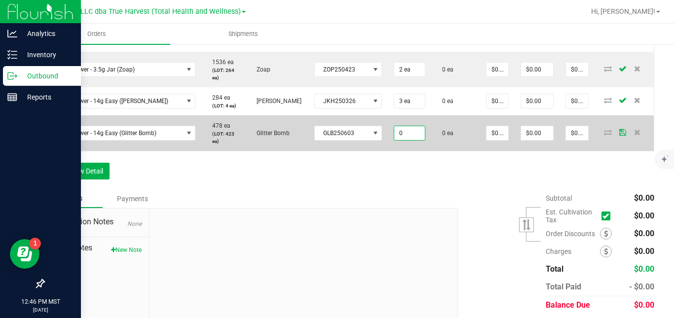
click at [404, 140] on input "0" at bounding box center [409, 133] width 30 height 14
type input "2"
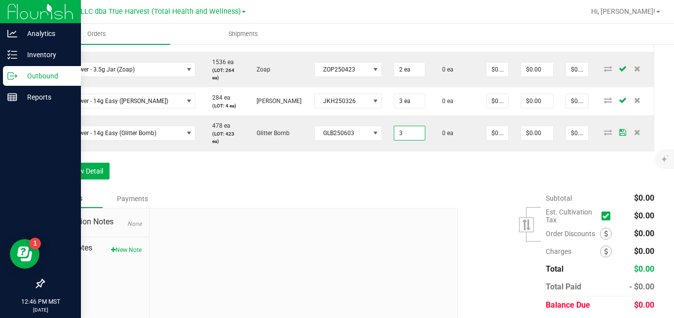
type input "3 ea"
click at [413, 190] on div "Order Details Print All Labels Item Sellable Strain Lot Number Qty Ordered Qty …" at bounding box center [348, 19] width 611 height 339
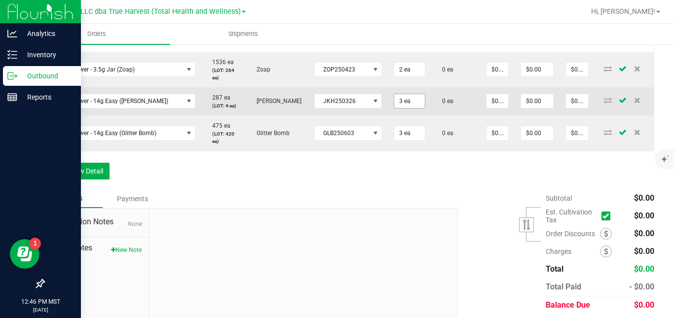
click at [400, 108] on input "3 ea" at bounding box center [409, 101] width 30 height 14
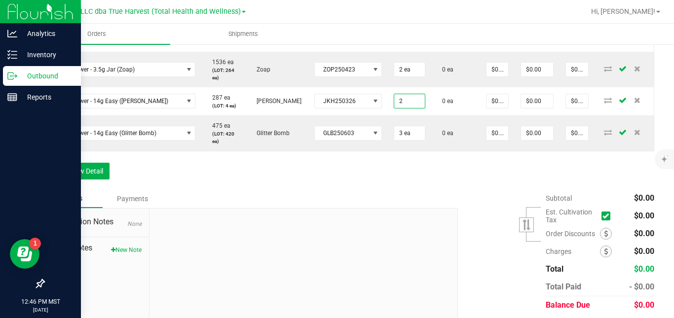
type input "2 ea"
click at [409, 190] on div "Order Details Print All Labels Item Sellable Strain Lot Number Qty Ordered Qty …" at bounding box center [348, 19] width 611 height 339
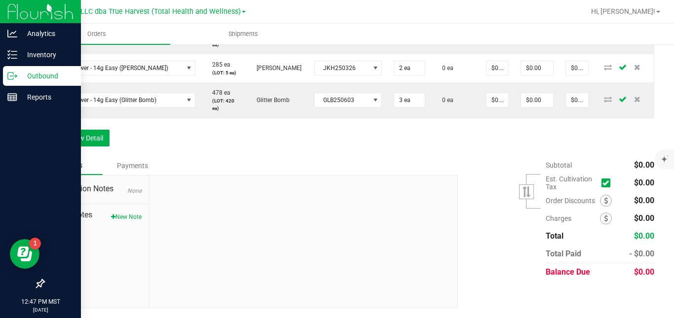
scroll to position [516, 0]
click at [130, 216] on button "New Note" at bounding box center [126, 217] width 31 height 9
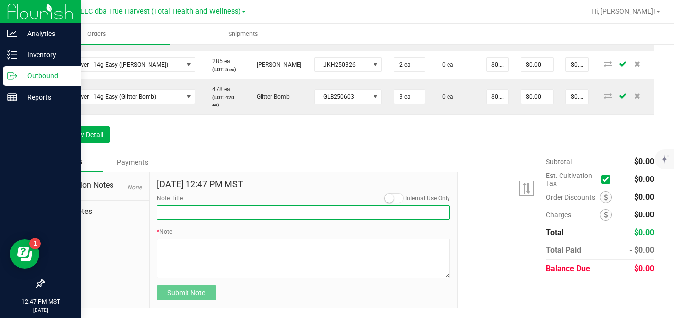
click at [176, 213] on input "Note Title" at bounding box center [304, 212] width 294 height 15
type input "[PERSON_NAME] Showdown Prizes"
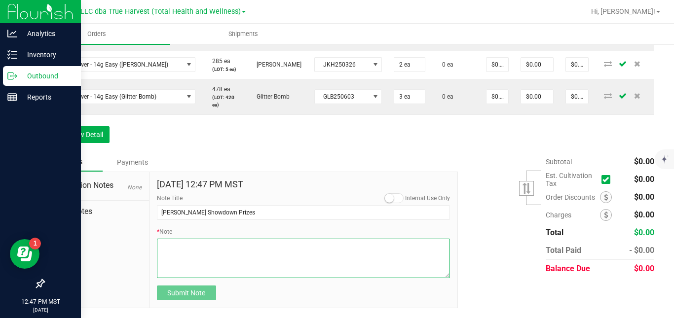
click at [231, 253] on textarea "* Note" at bounding box center [304, 258] width 294 height 39
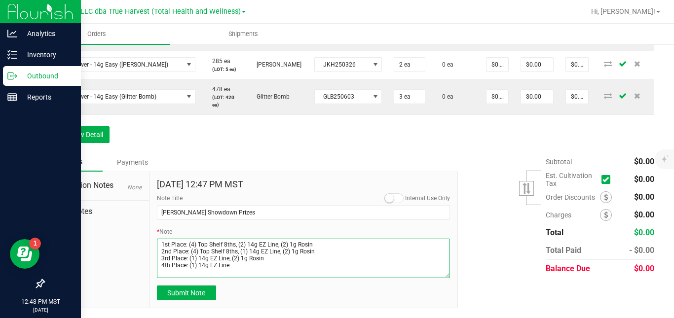
scroll to position [5, 0]
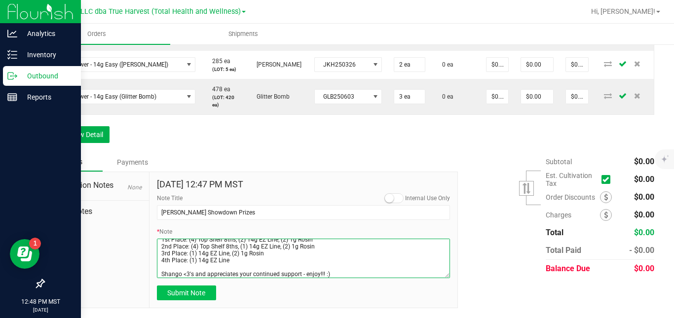
type textarea "1st Place: (4) Top Shelf 8ths, (2) 14g EZ Line, (2) 1g Rosin 2nd Place: (4) Top…"
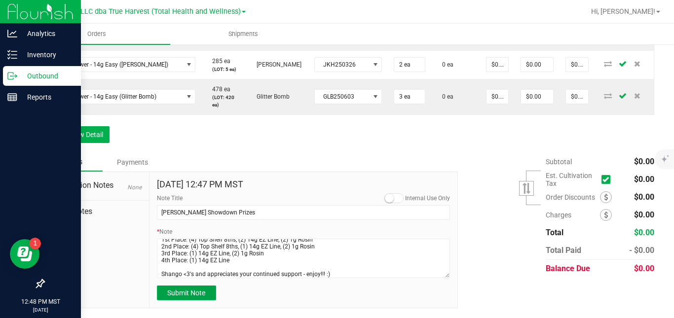
click at [193, 297] on span "Submit Note" at bounding box center [186, 293] width 38 height 8
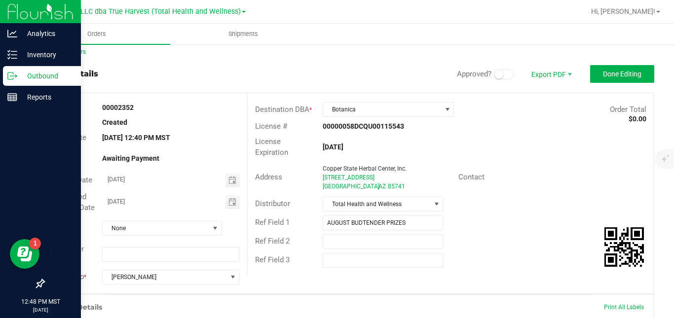
scroll to position [0, 0]
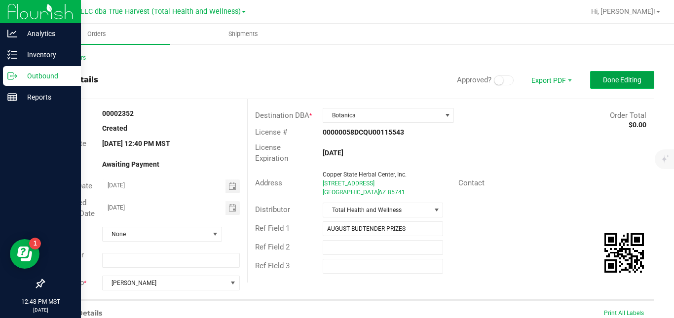
click at [626, 79] on span "Done Editing" at bounding box center [622, 80] width 38 height 8
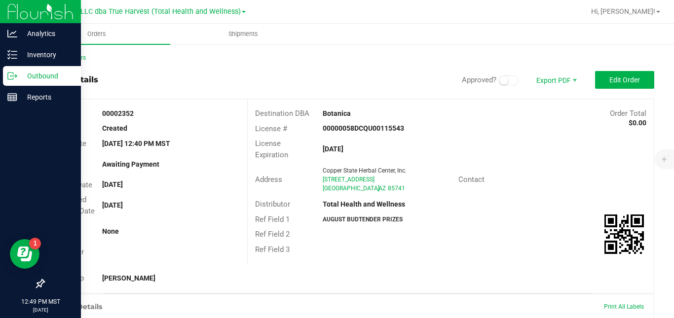
click at [11, 72] on icon at bounding box center [12, 76] width 10 height 10
